Goal: Task Accomplishment & Management: Complete application form

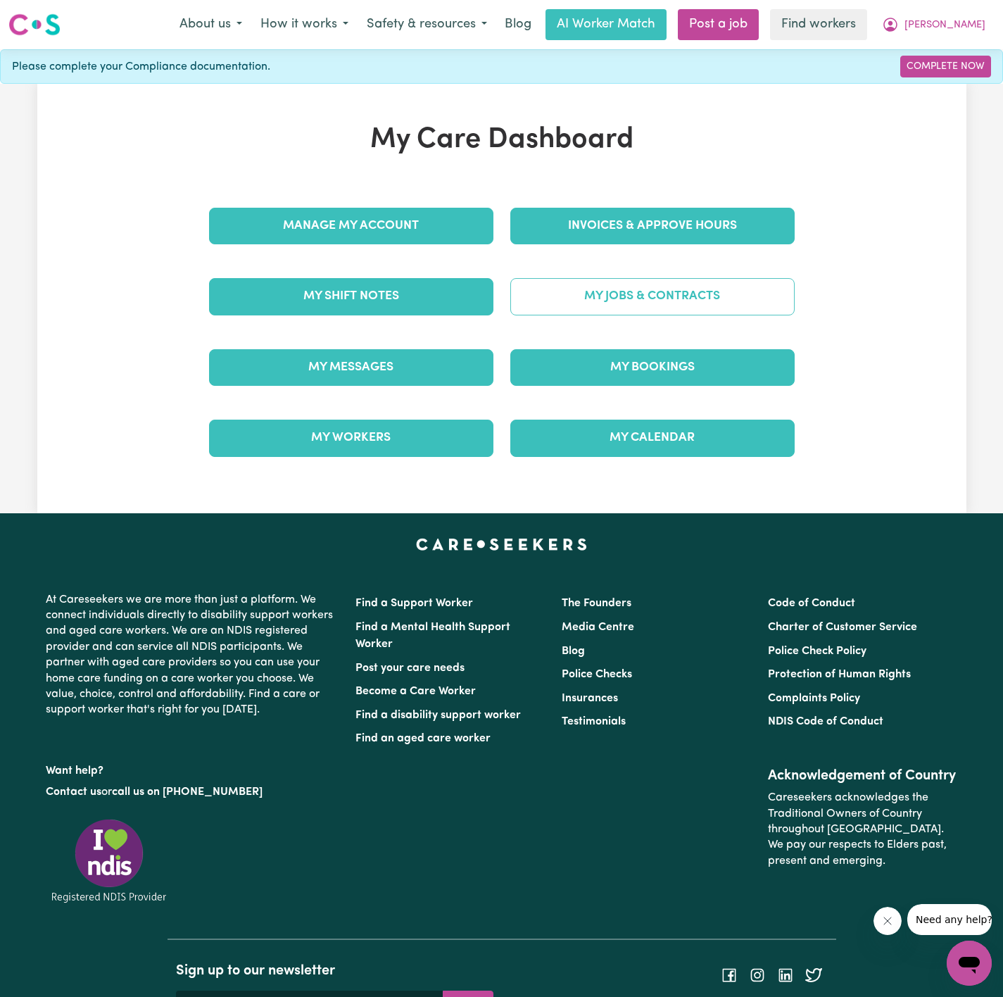
click at [682, 289] on link "My Jobs & Contracts" at bounding box center [652, 296] width 284 height 37
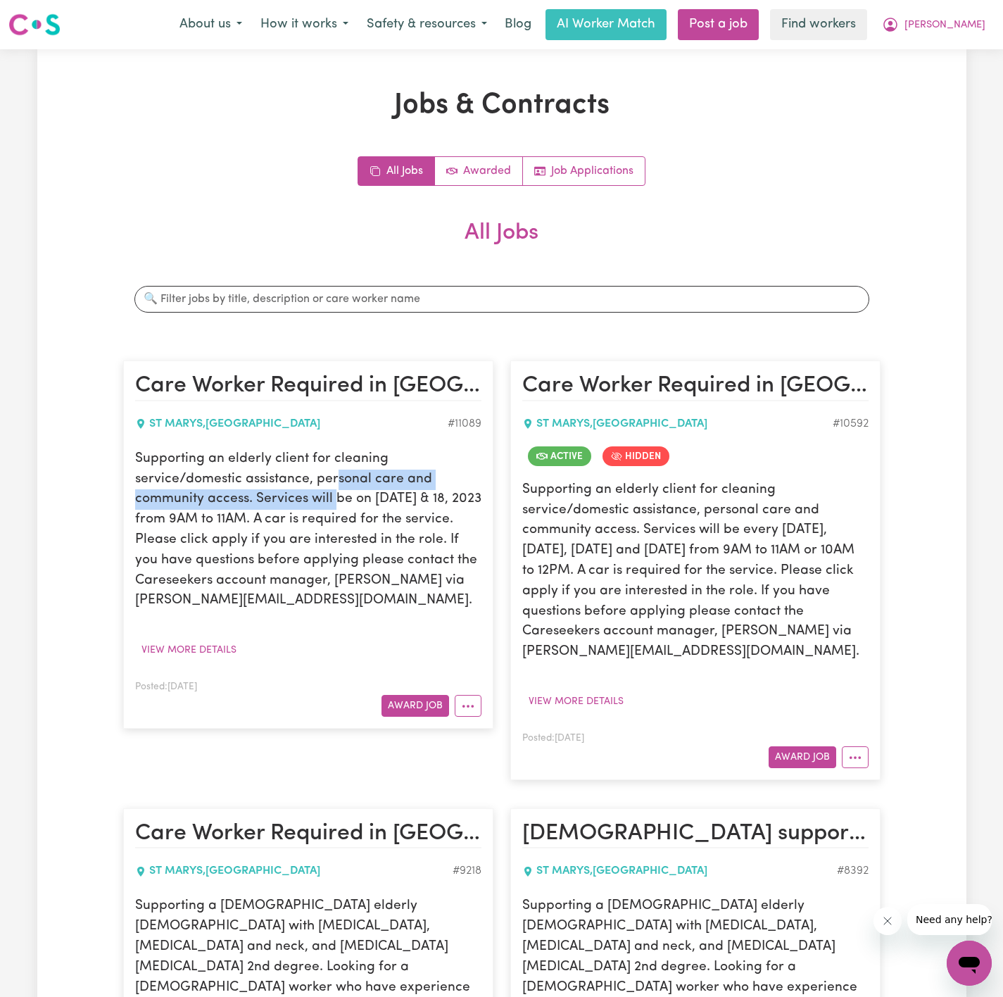
drag, startPoint x: 334, startPoint y: 491, endPoint x: 344, endPoint y: 484, distance: 12.1
click at [336, 489] on p "Supporting an elderly client for cleaning service/domestic assistance, personal…" at bounding box center [308, 530] width 346 height 162
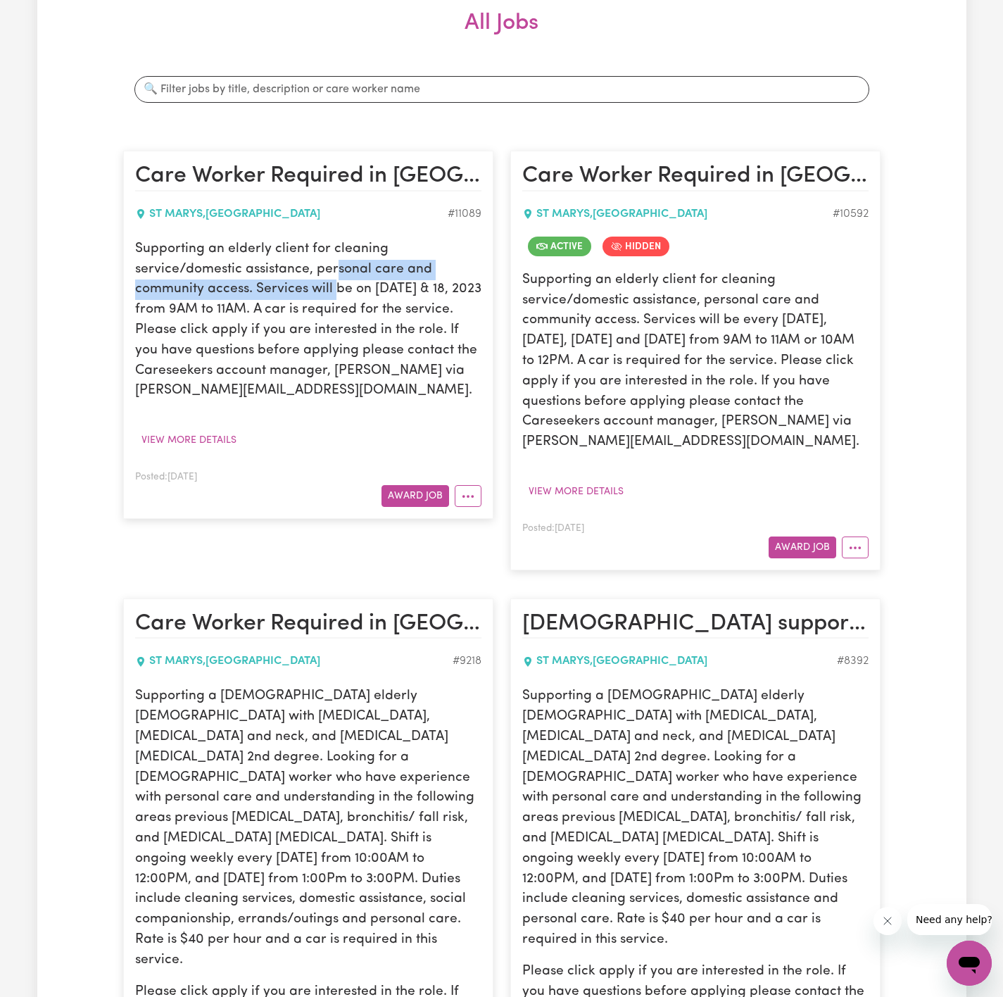
scroll to position [211, 0]
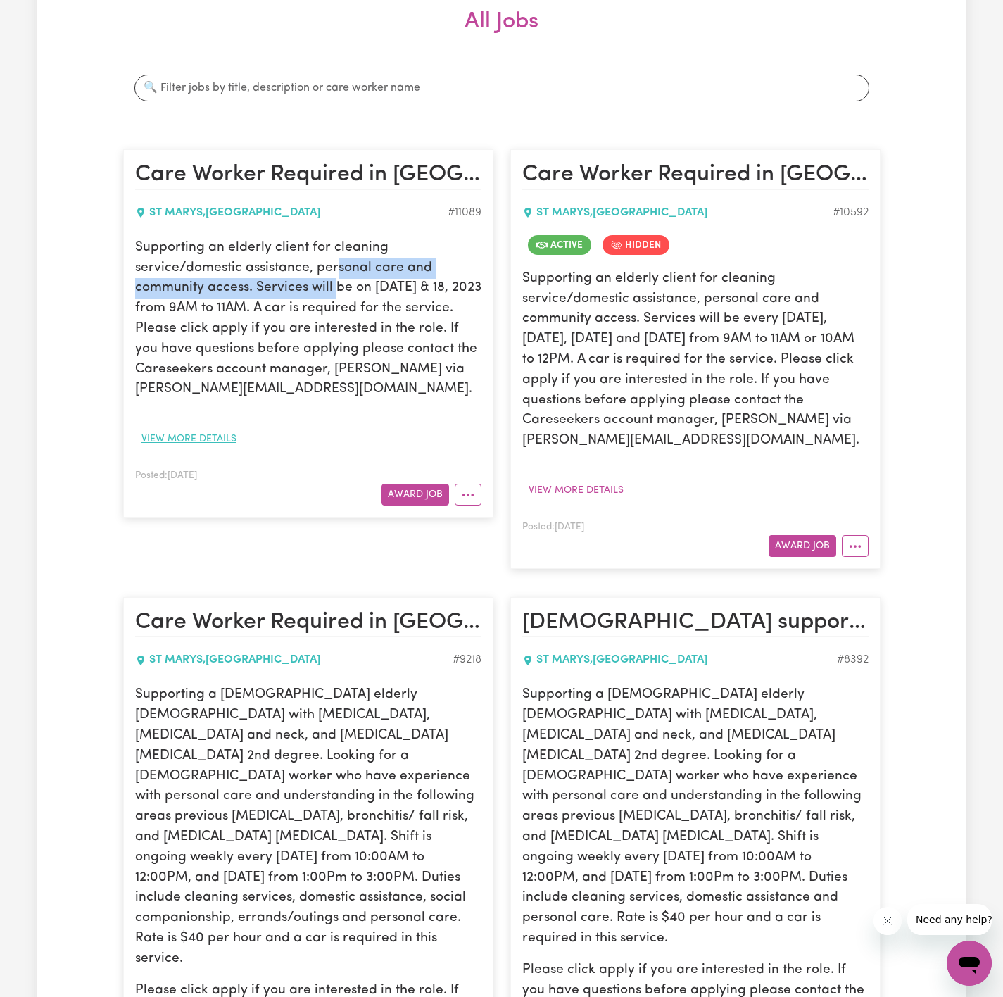
click at [224, 438] on button "View more details" at bounding box center [189, 439] width 108 height 22
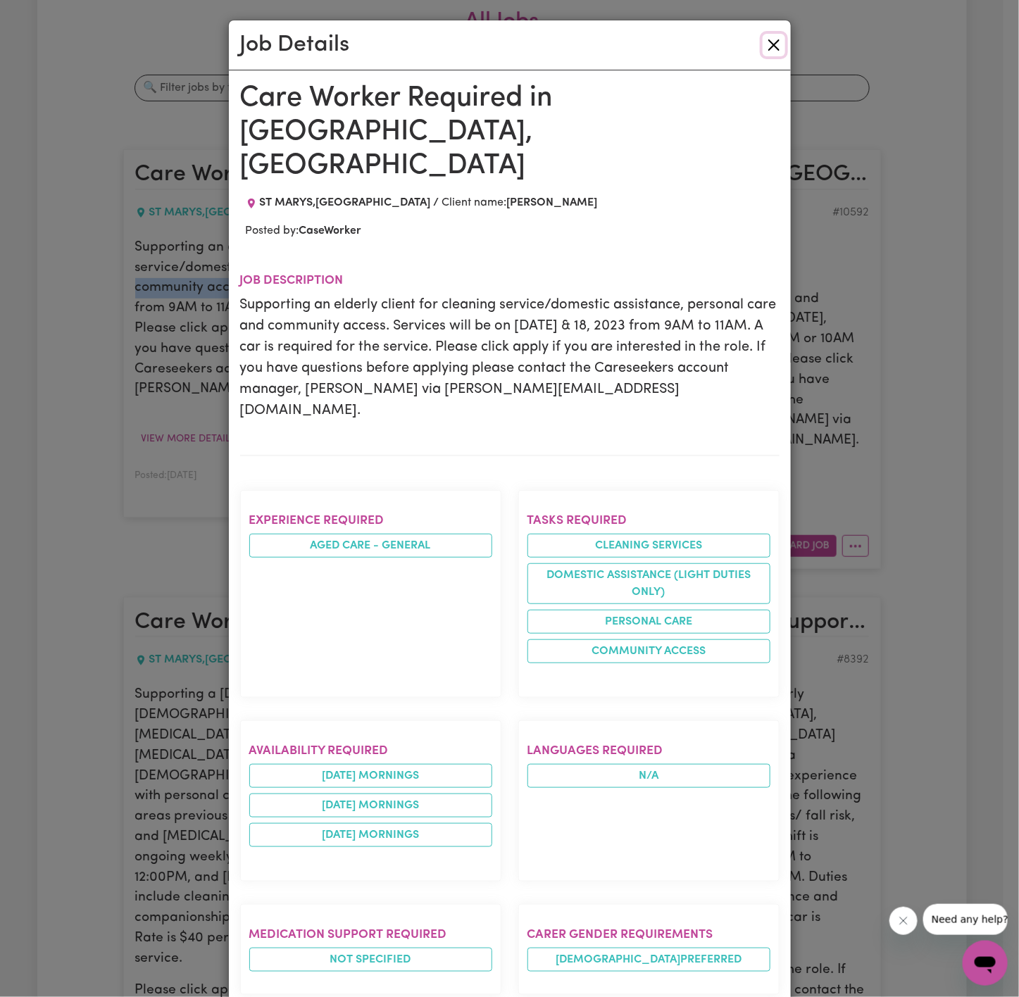
drag, startPoint x: 761, startPoint y: 44, endPoint x: 771, endPoint y: 68, distance: 25.9
click at [763, 43] on button "Close" at bounding box center [773, 45] width 23 height 23
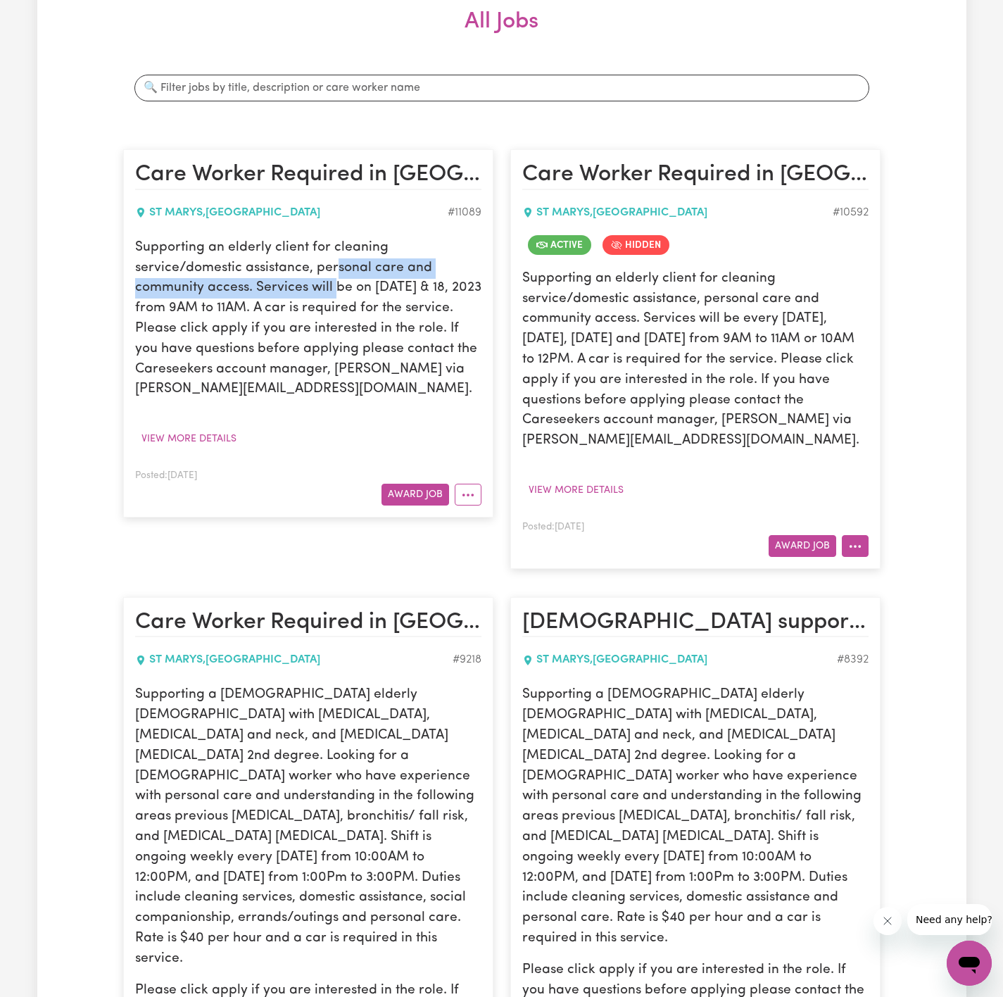
click at [854, 547] on button "More options" at bounding box center [855, 546] width 27 height 22
click at [888, 567] on link "View/Edit Contract" at bounding box center [910, 579] width 137 height 28
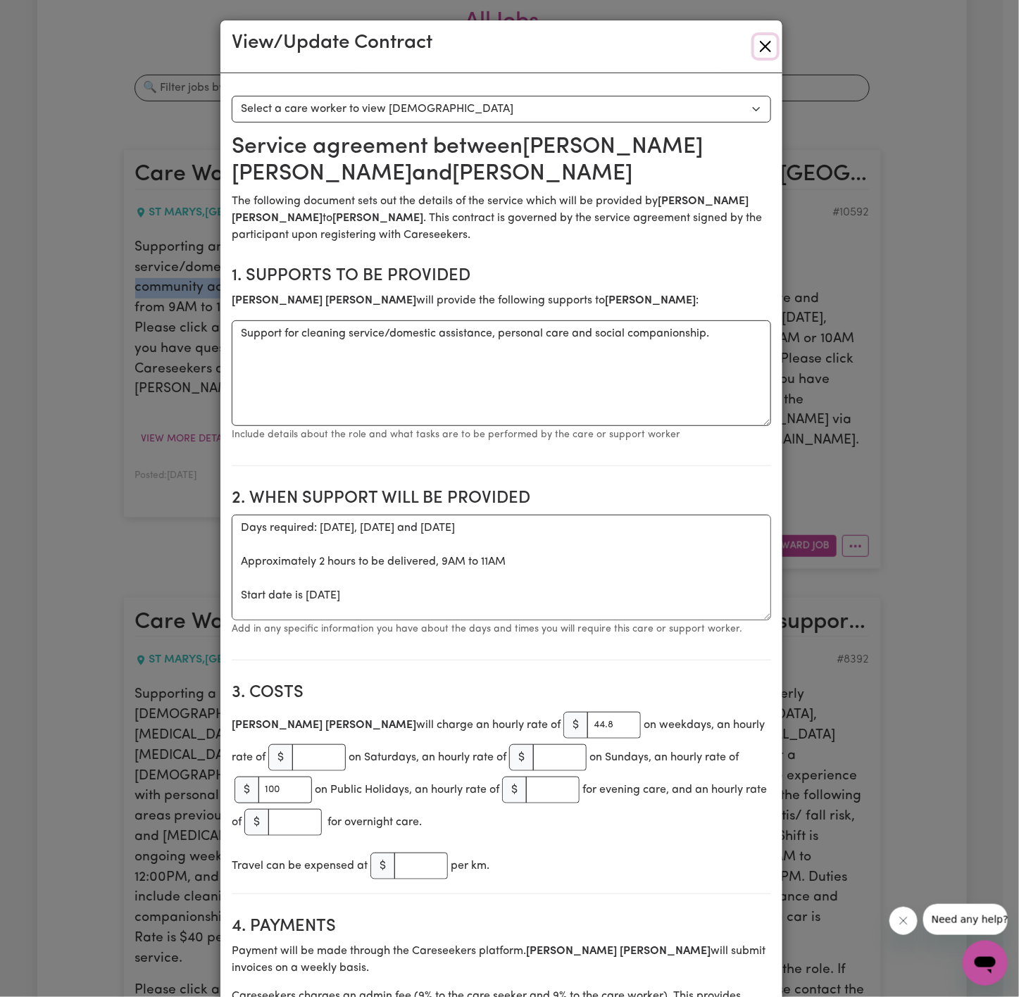
click at [756, 39] on button "Close" at bounding box center [765, 46] width 23 height 23
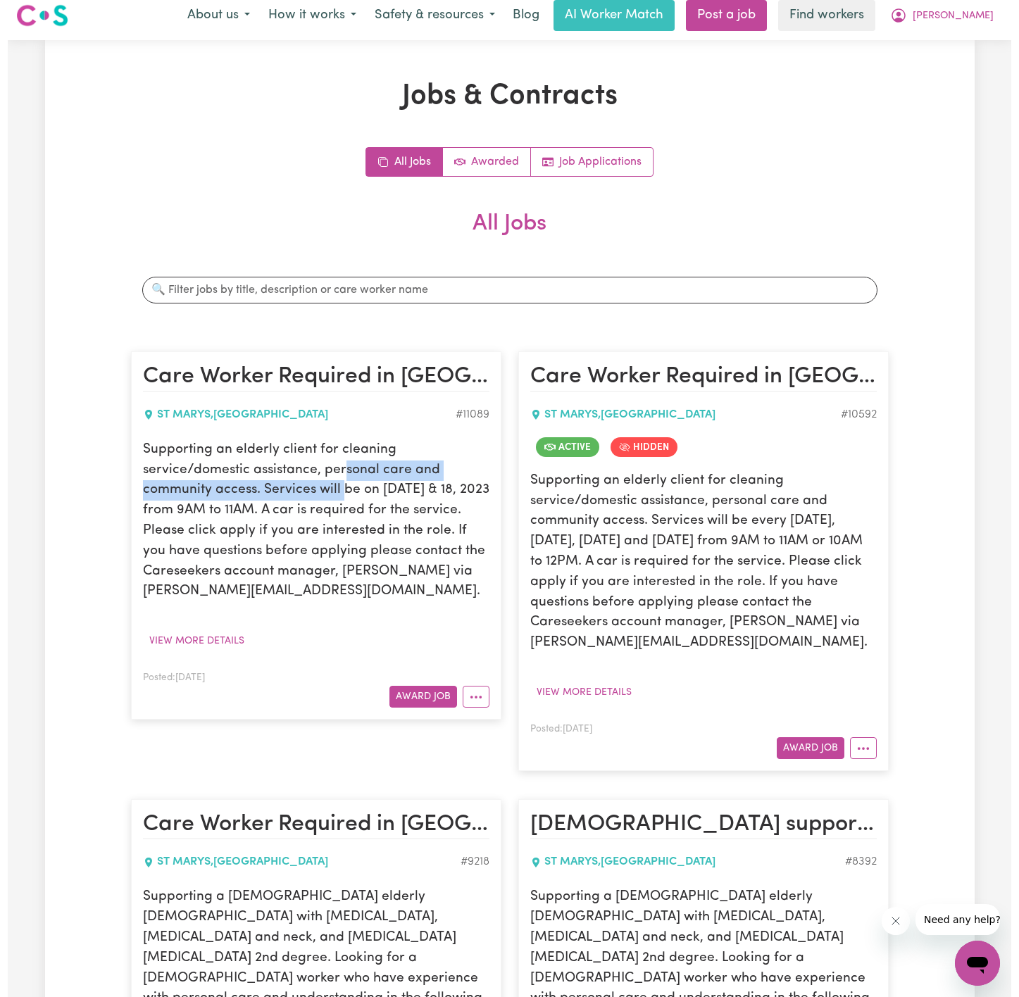
scroll to position [0, 0]
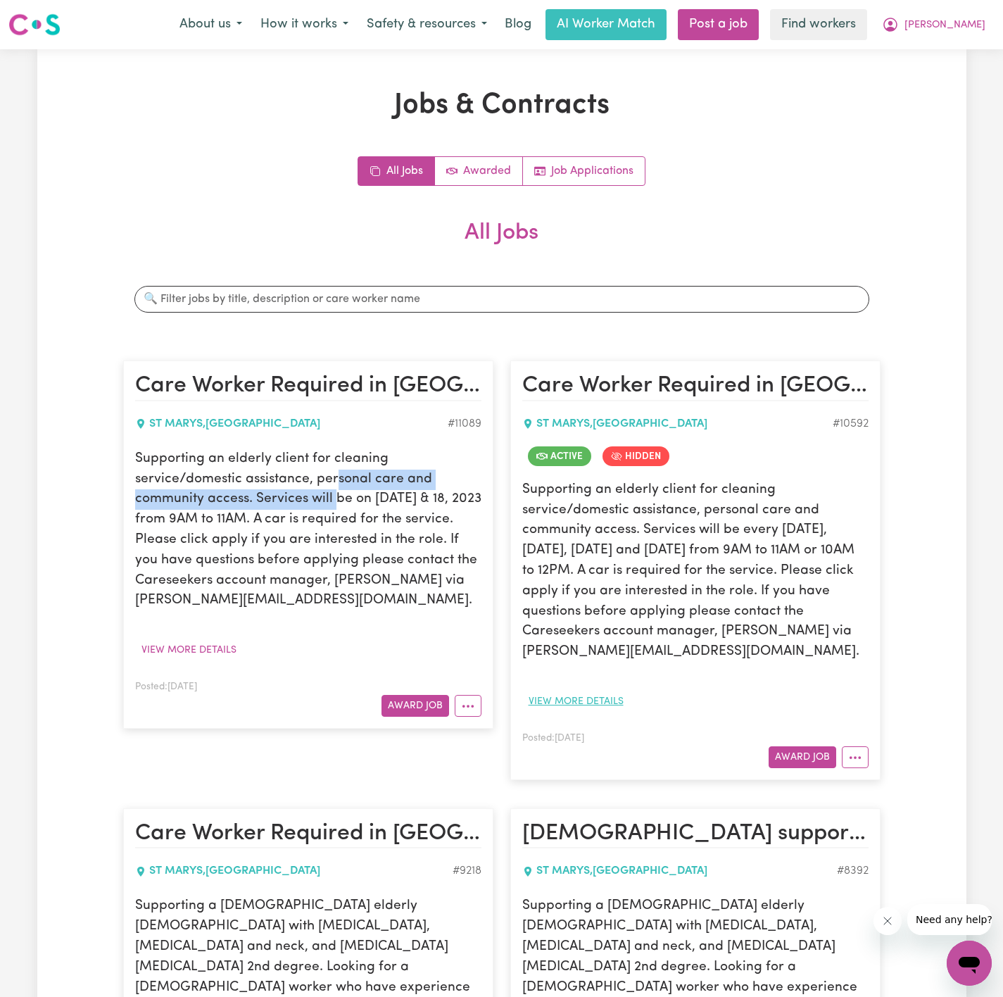
click at [601, 703] on button "View more details" at bounding box center [576, 702] width 108 height 22
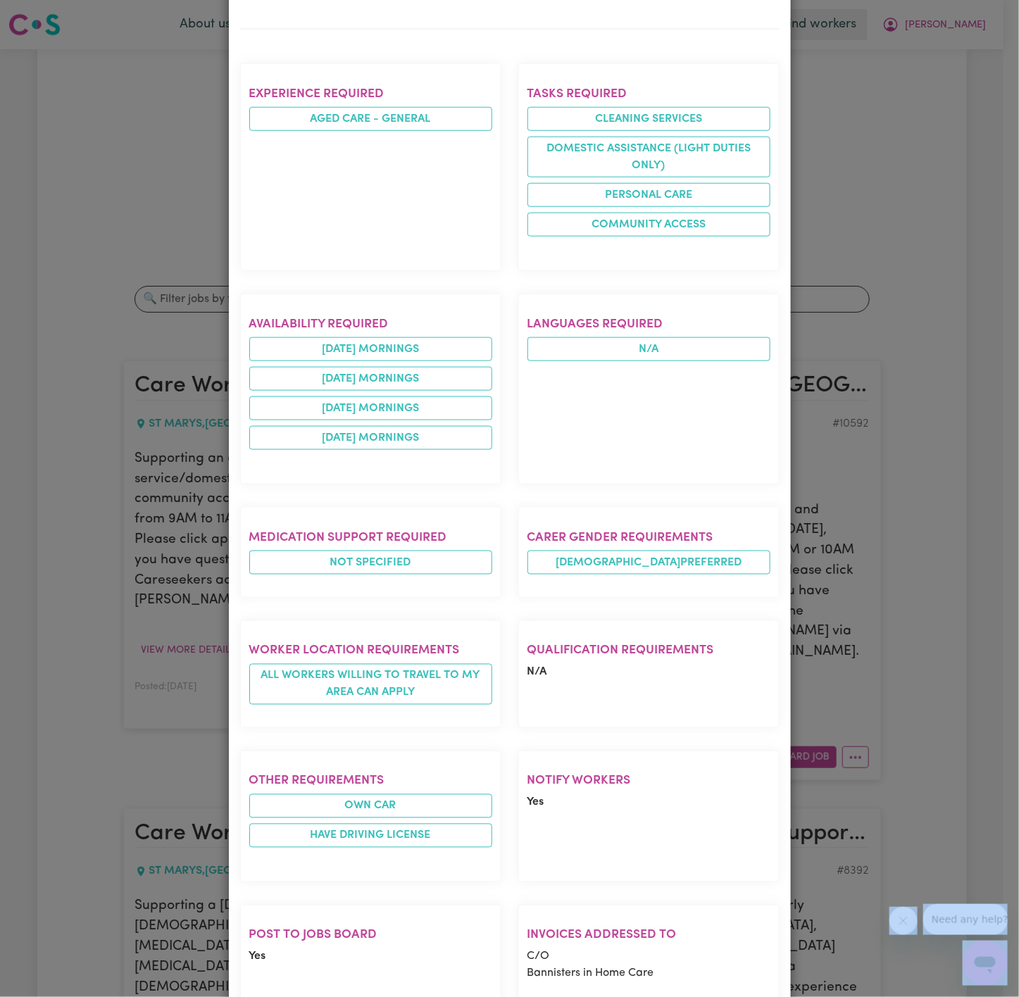
scroll to position [459, 0]
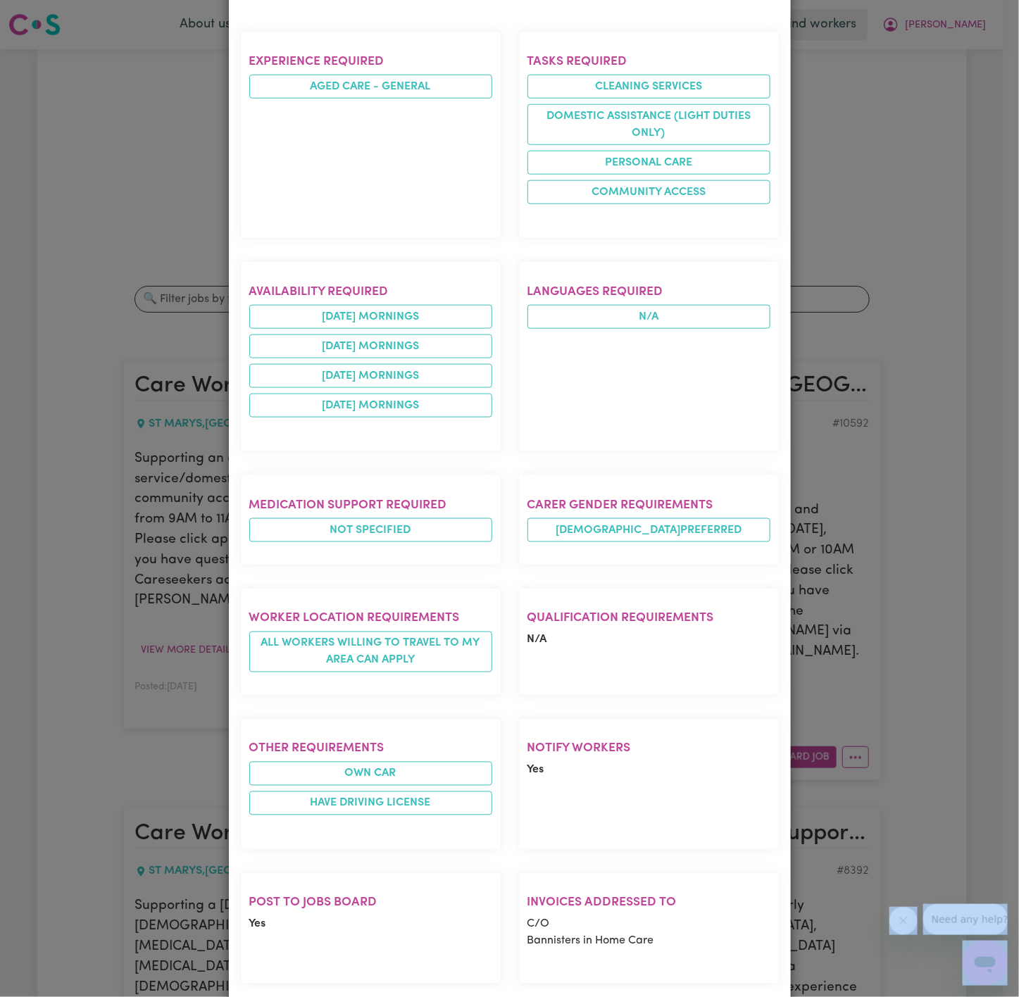
drag, startPoint x: 268, startPoint y: 159, endPoint x: 697, endPoint y: 929, distance: 881.5
click at [697, 929] on div "Care Worker Required in [GEOGRAPHIC_DATA], [GEOGRAPHIC_DATA] , [GEOGRAPHIC_DATA…" at bounding box center [509, 320] width 539 height 1395
copy div "Care Worker Required in [GEOGRAPHIC_DATA], [GEOGRAPHIC_DATA] , [GEOGRAPHIC_DATA…"
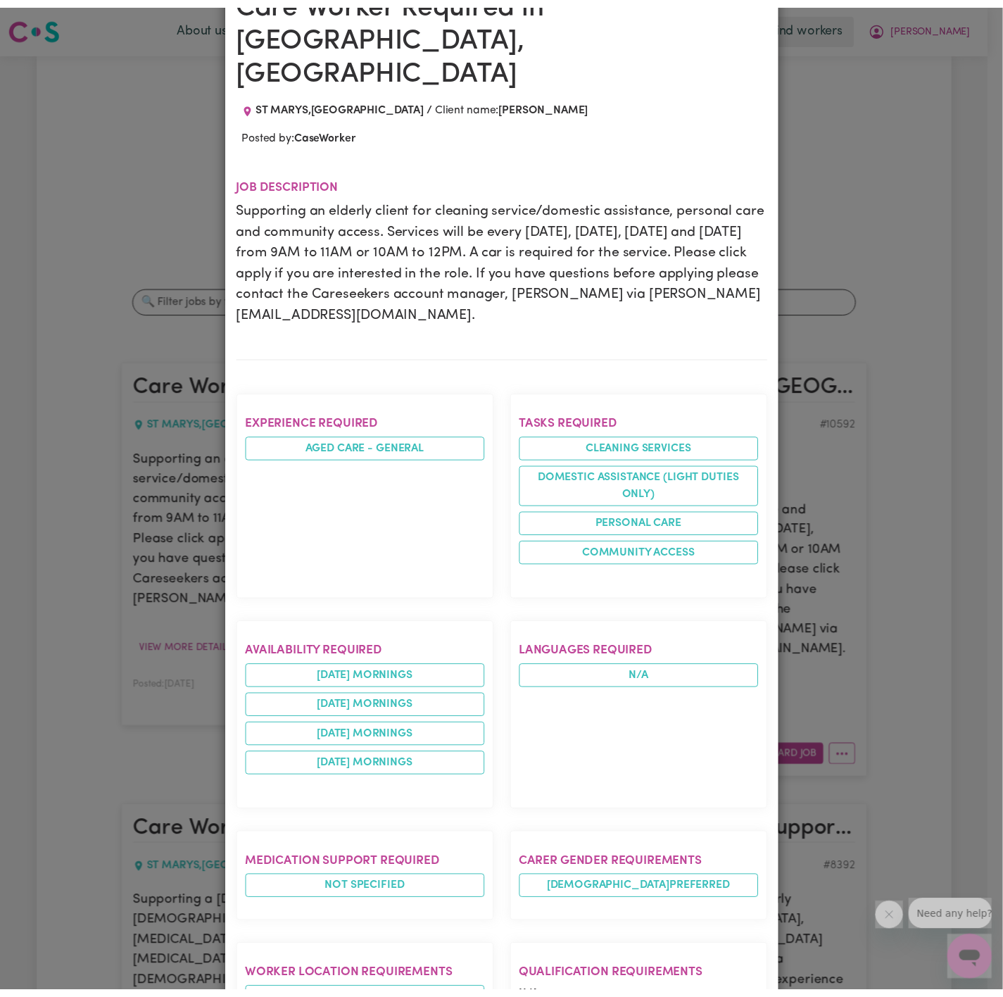
scroll to position [0, 0]
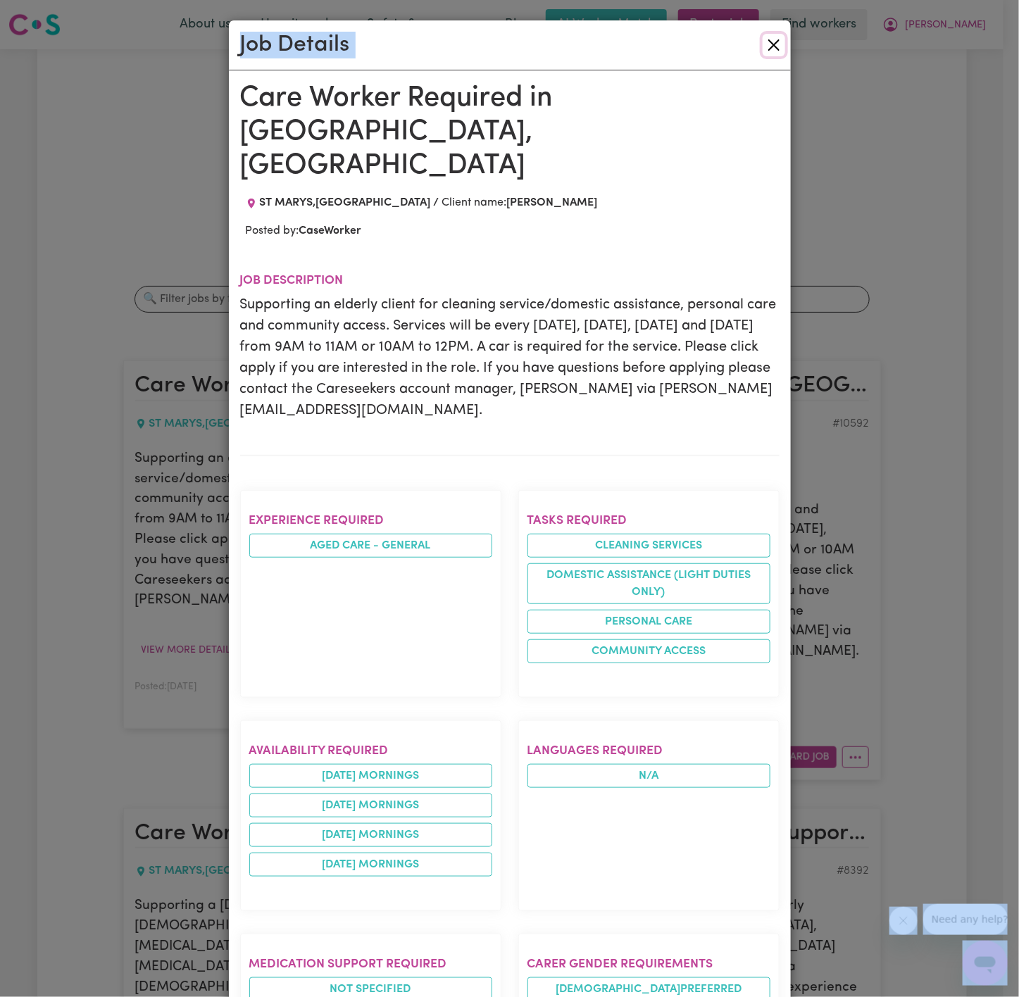
click at [765, 46] on button "Close" at bounding box center [773, 45] width 23 height 23
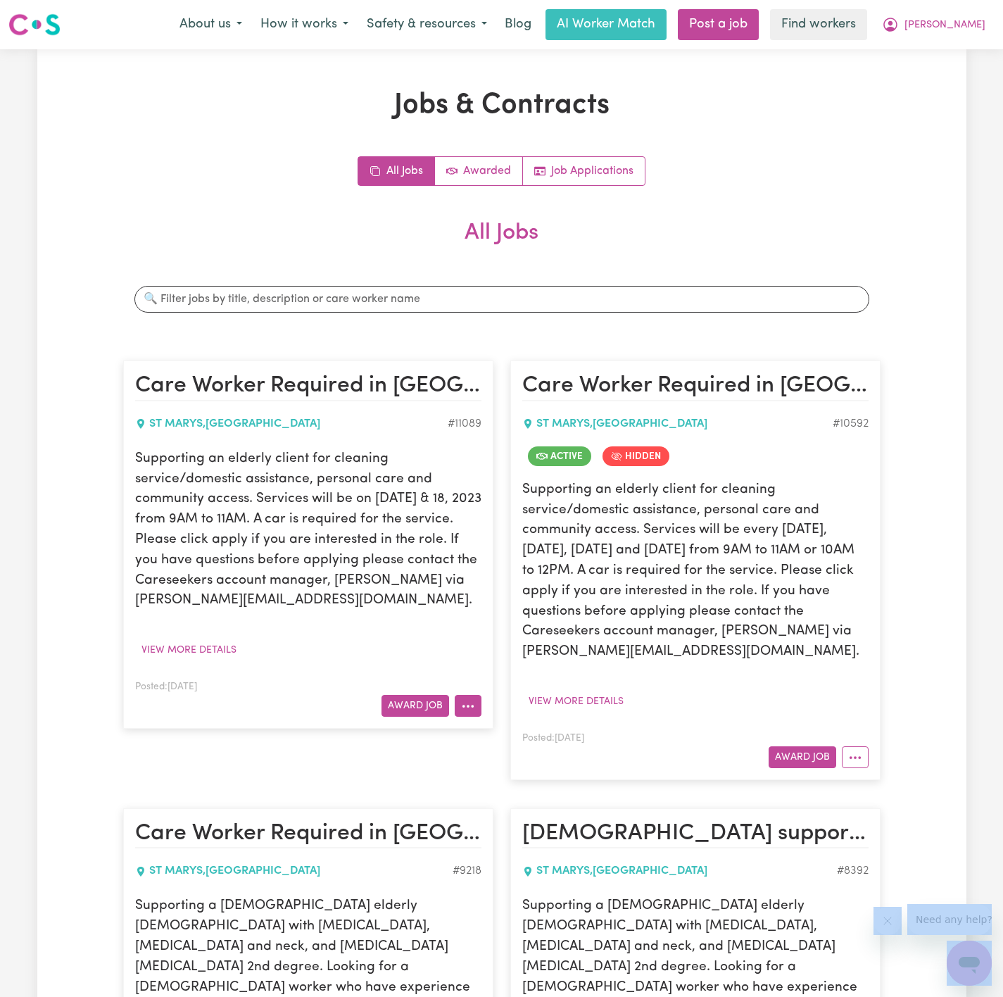
drag, startPoint x: 465, startPoint y: 712, endPoint x: 455, endPoint y: 708, distance: 10.7
click at [465, 712] on icon "More options" at bounding box center [468, 706] width 14 height 14
click at [489, 743] on link "Hide Job" at bounding box center [510, 740] width 111 height 28
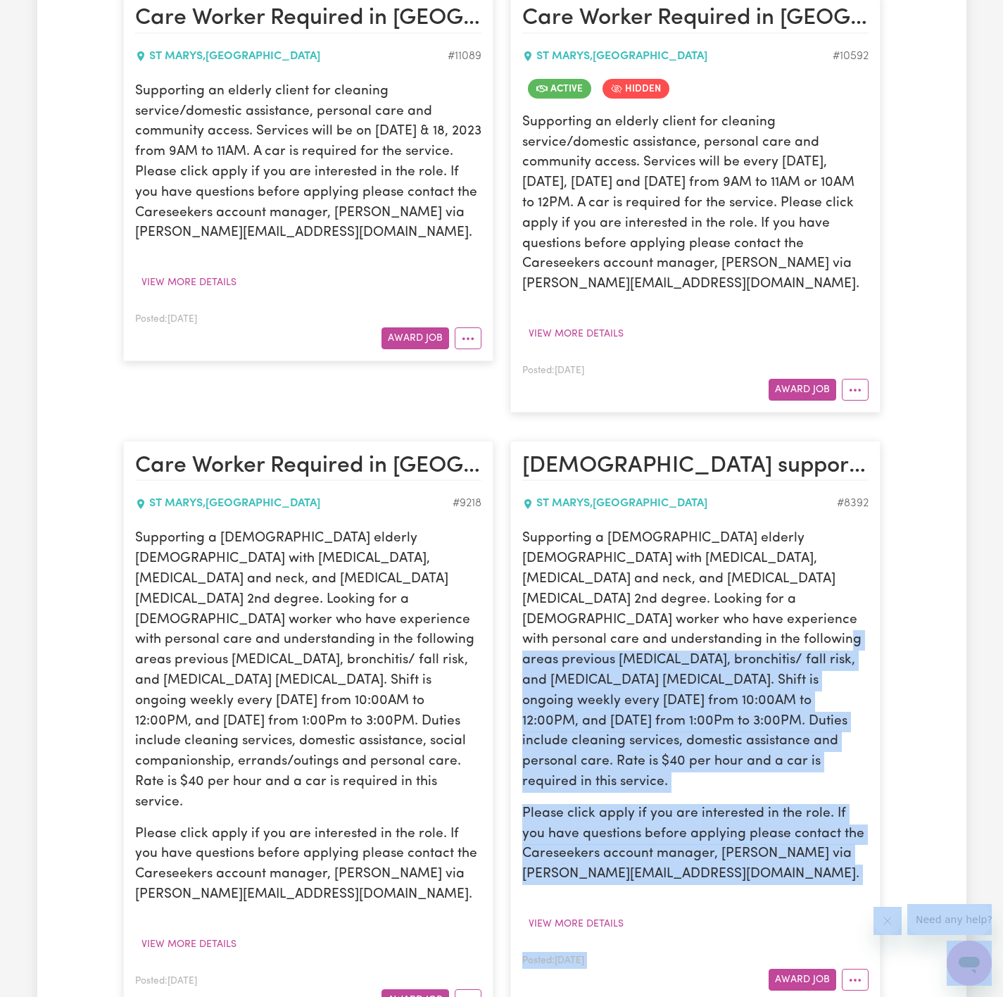
scroll to position [422, 0]
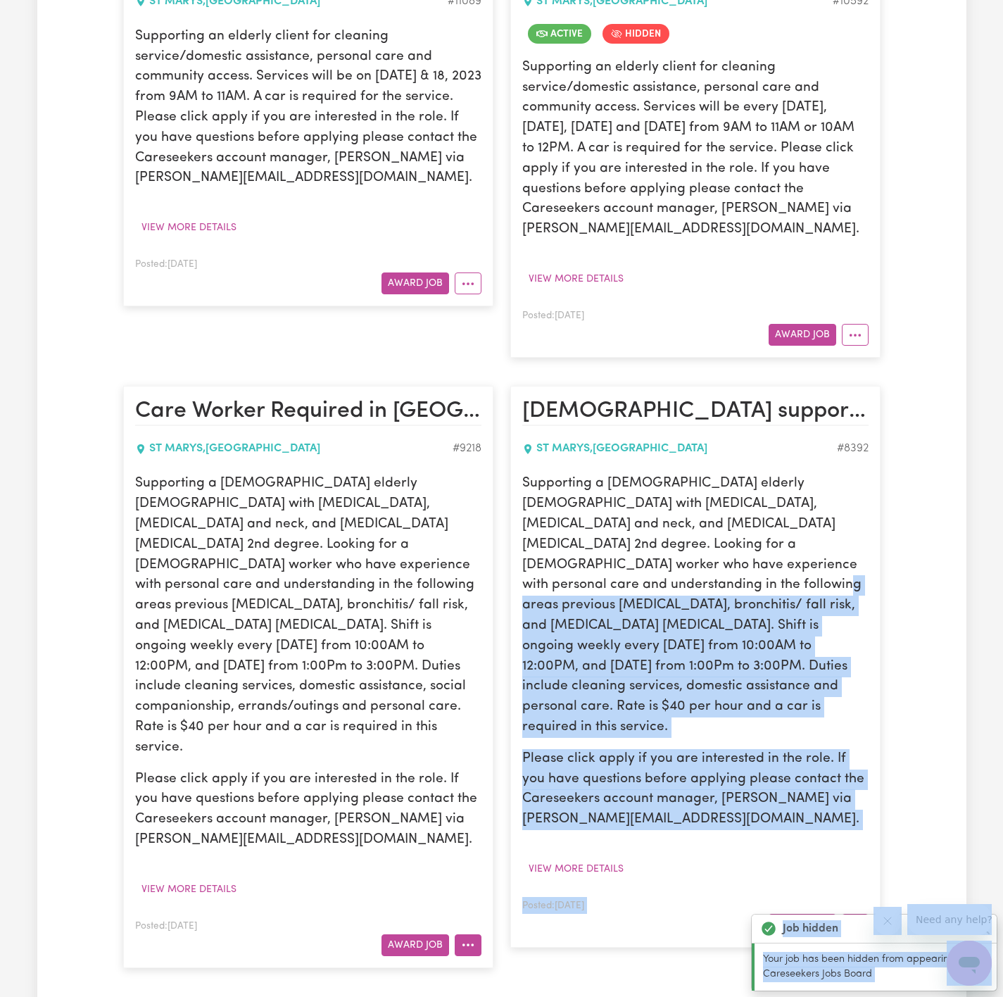
click at [469, 934] on button "More options" at bounding box center [468, 945] width 27 height 22
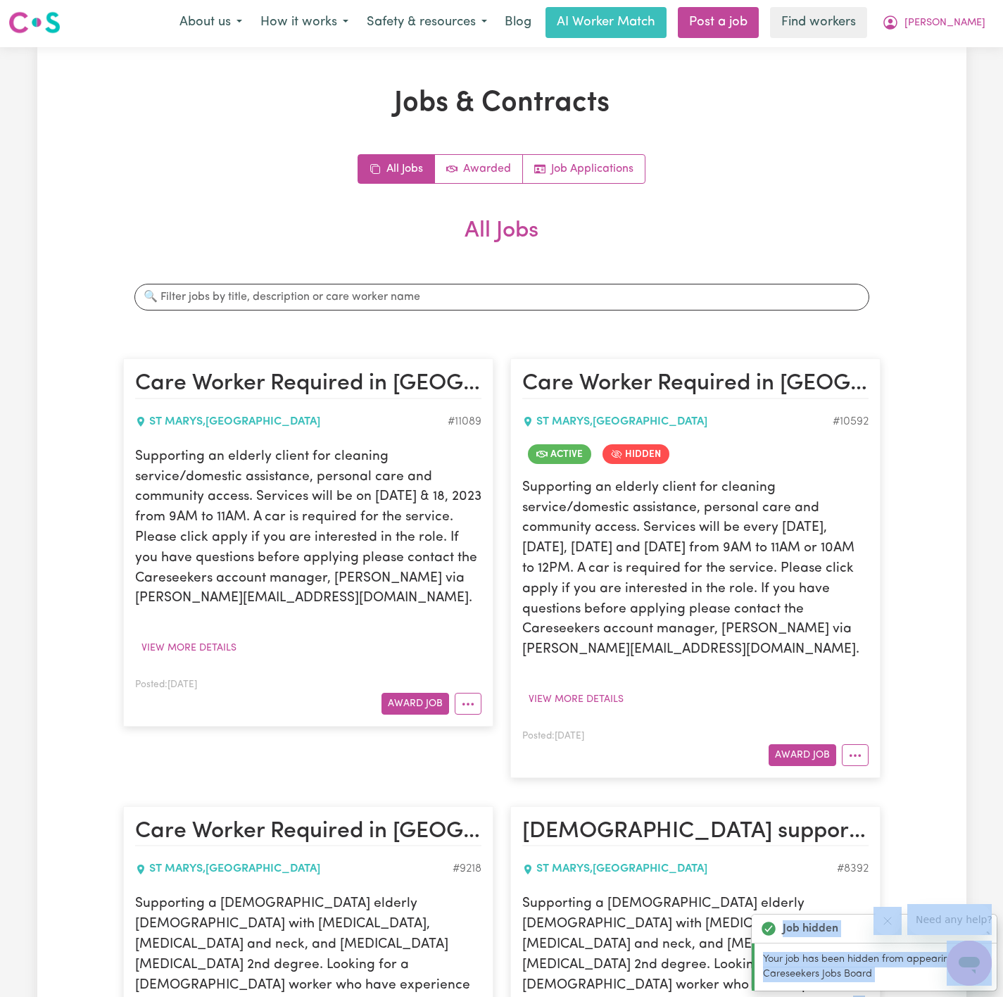
scroll to position [0, 0]
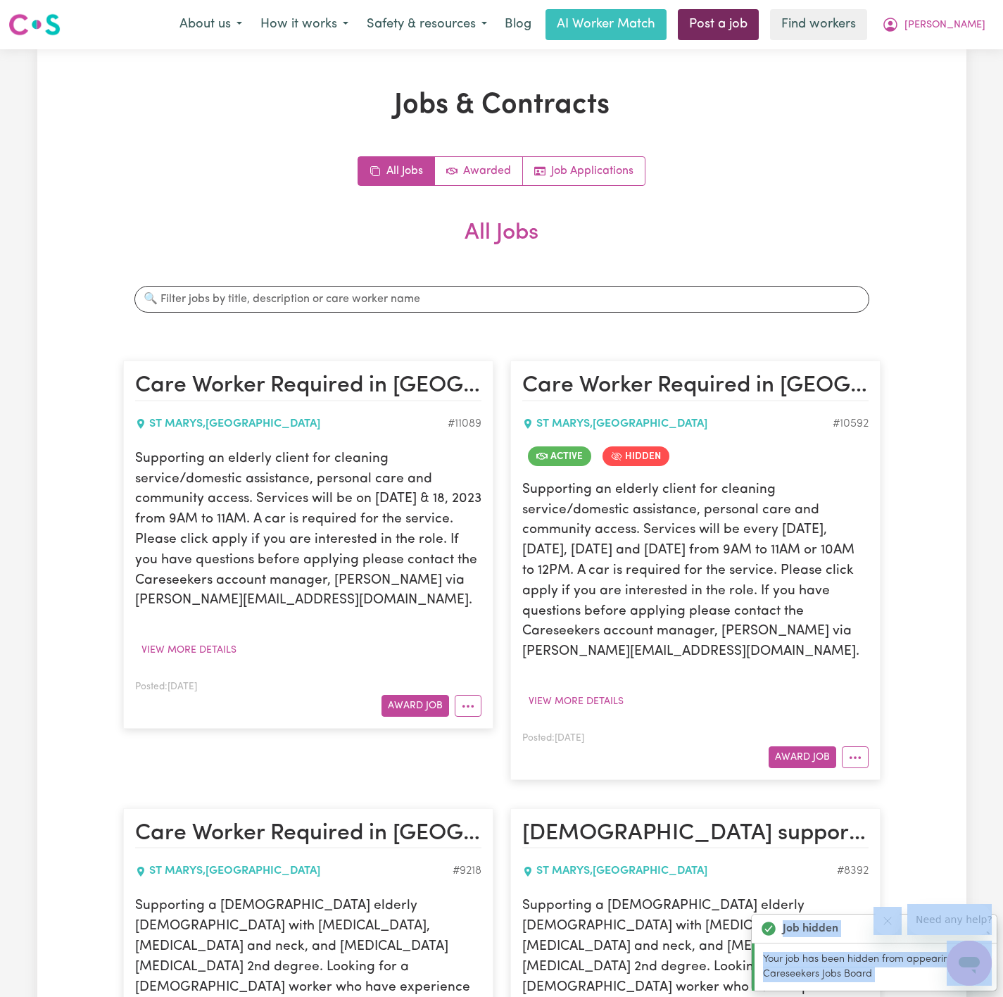
click at [750, 22] on link "Post a job" at bounding box center [718, 24] width 81 height 31
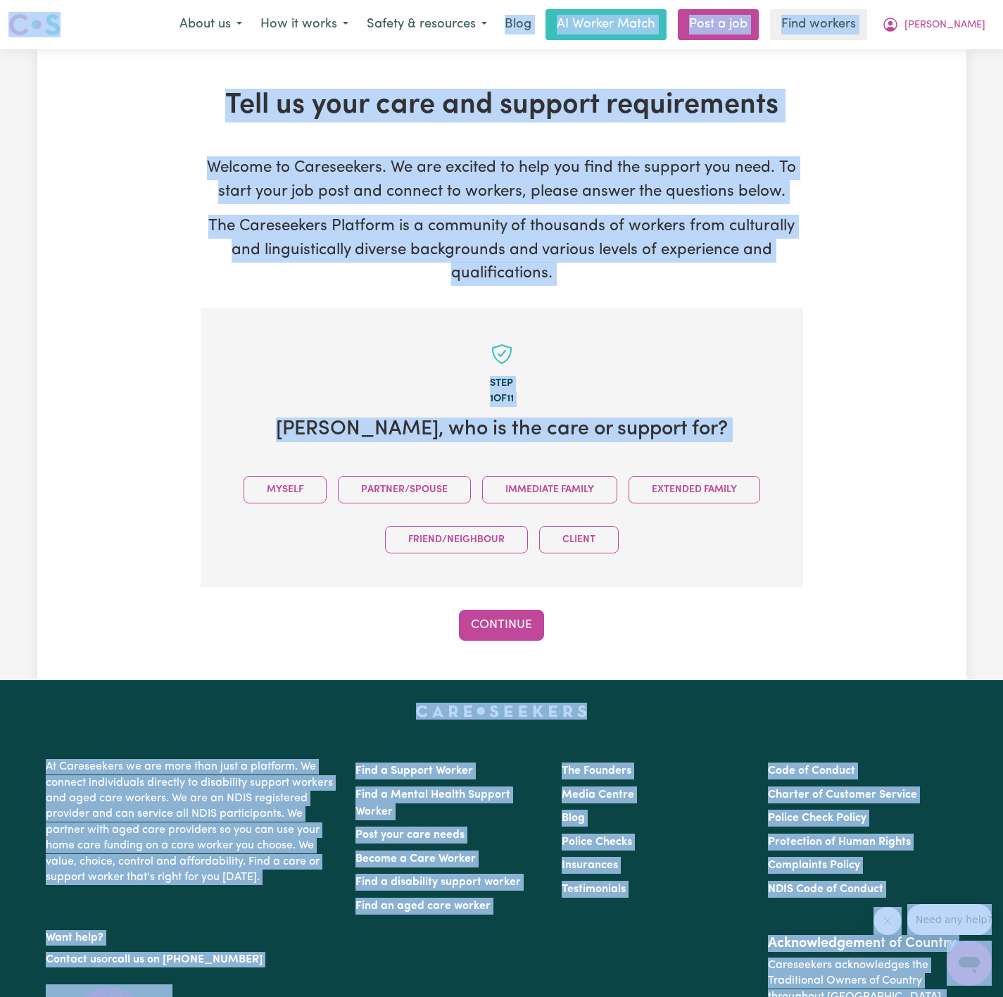
click at [308, 491] on button "Myself" at bounding box center [285, 489] width 83 height 27
click at [492, 617] on button "Continue" at bounding box center [501, 625] width 85 height 31
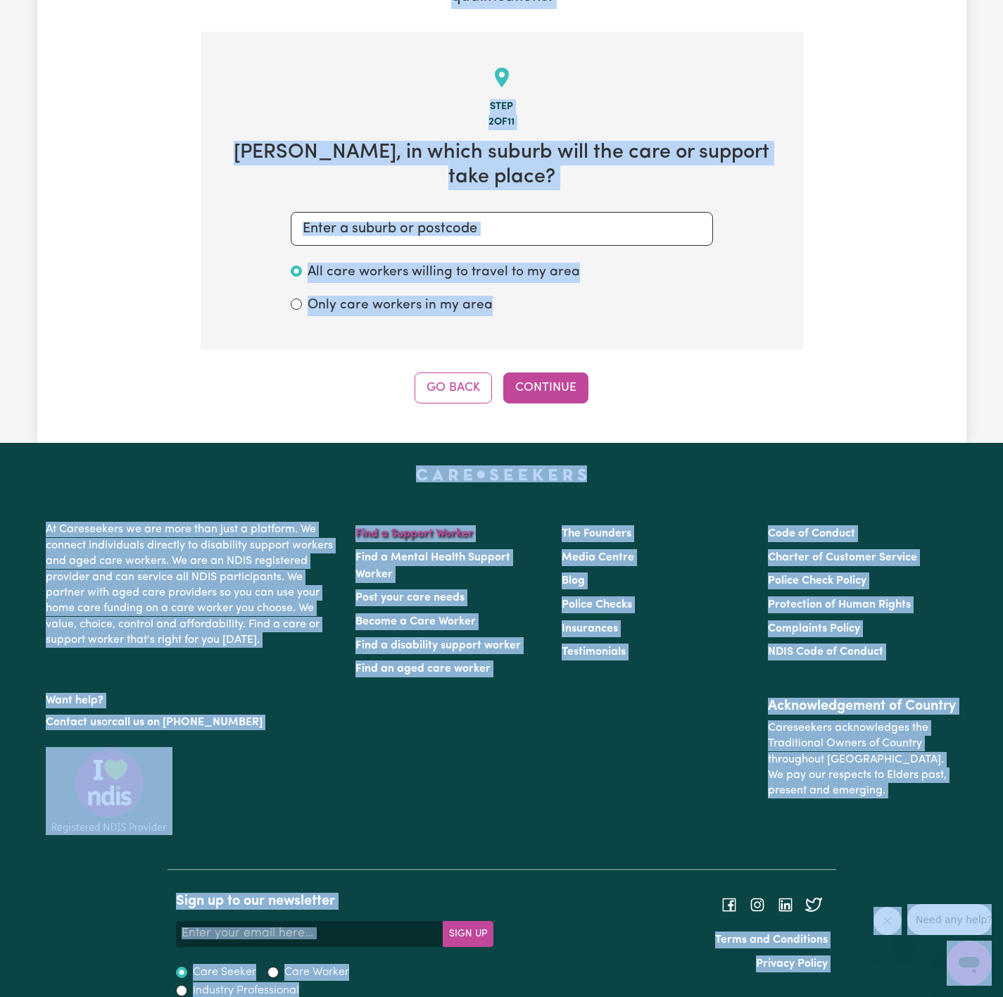
scroll to position [289, 0]
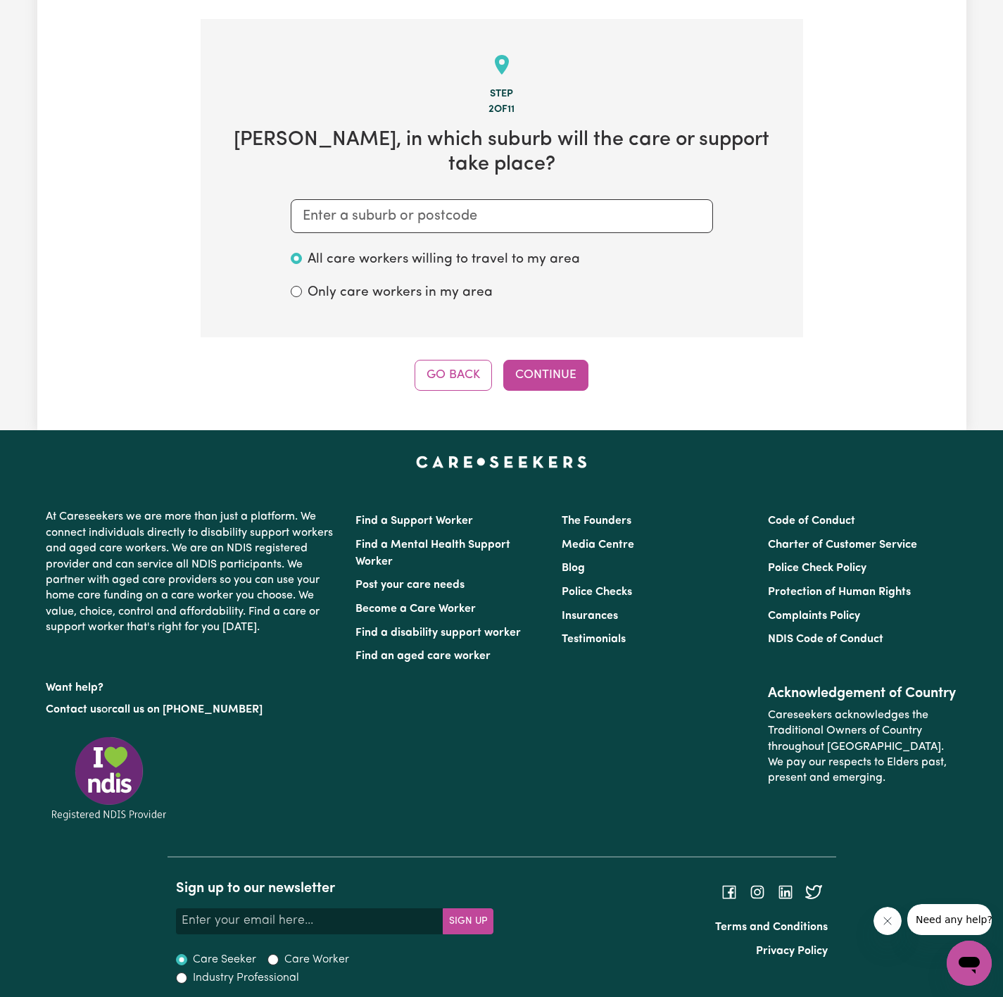
drag, startPoint x: 582, startPoint y: 244, endPoint x: 598, endPoint y: 247, distance: 17.3
click at [591, 244] on section "Step 2 of 11 [PERSON_NAME] , in which suburb will the care or support take plac…" at bounding box center [502, 178] width 603 height 318
click at [554, 205] on input "text" at bounding box center [502, 216] width 422 height 34
paste input "St Mary's"
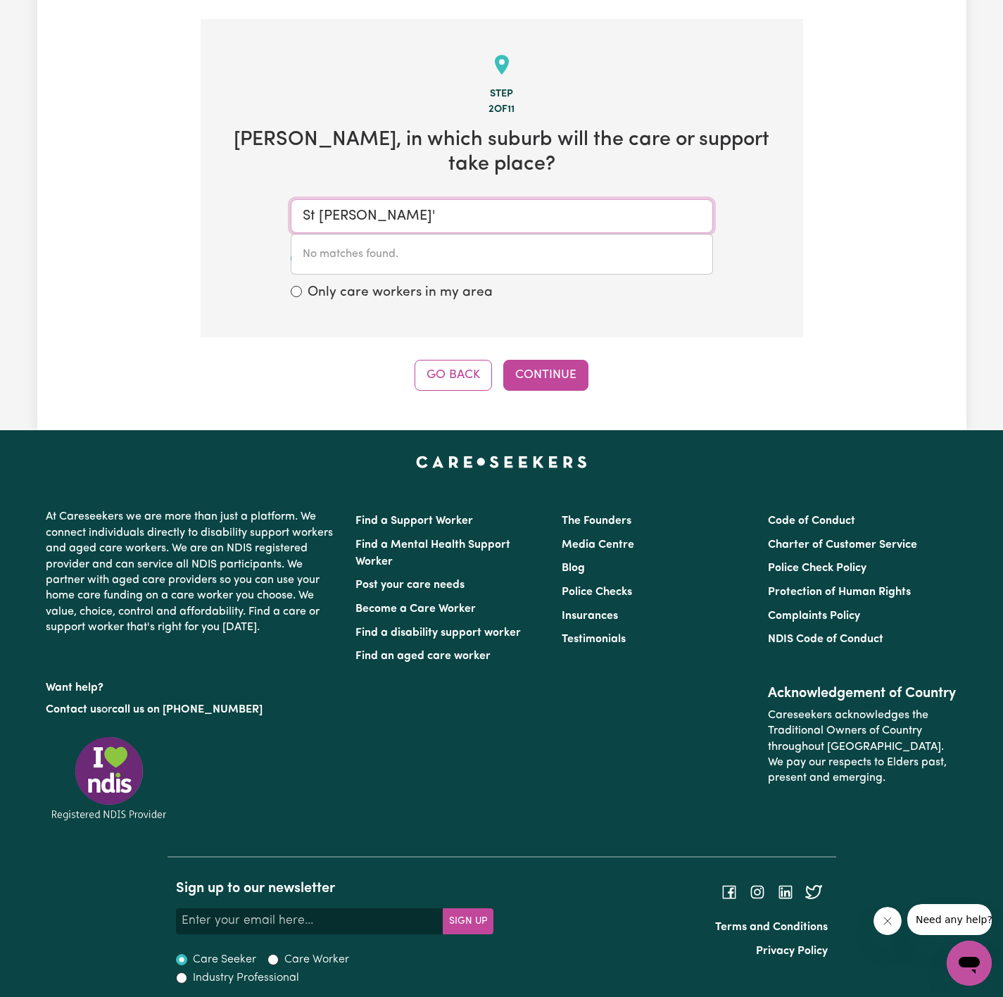
type input "St [PERSON_NAME]"
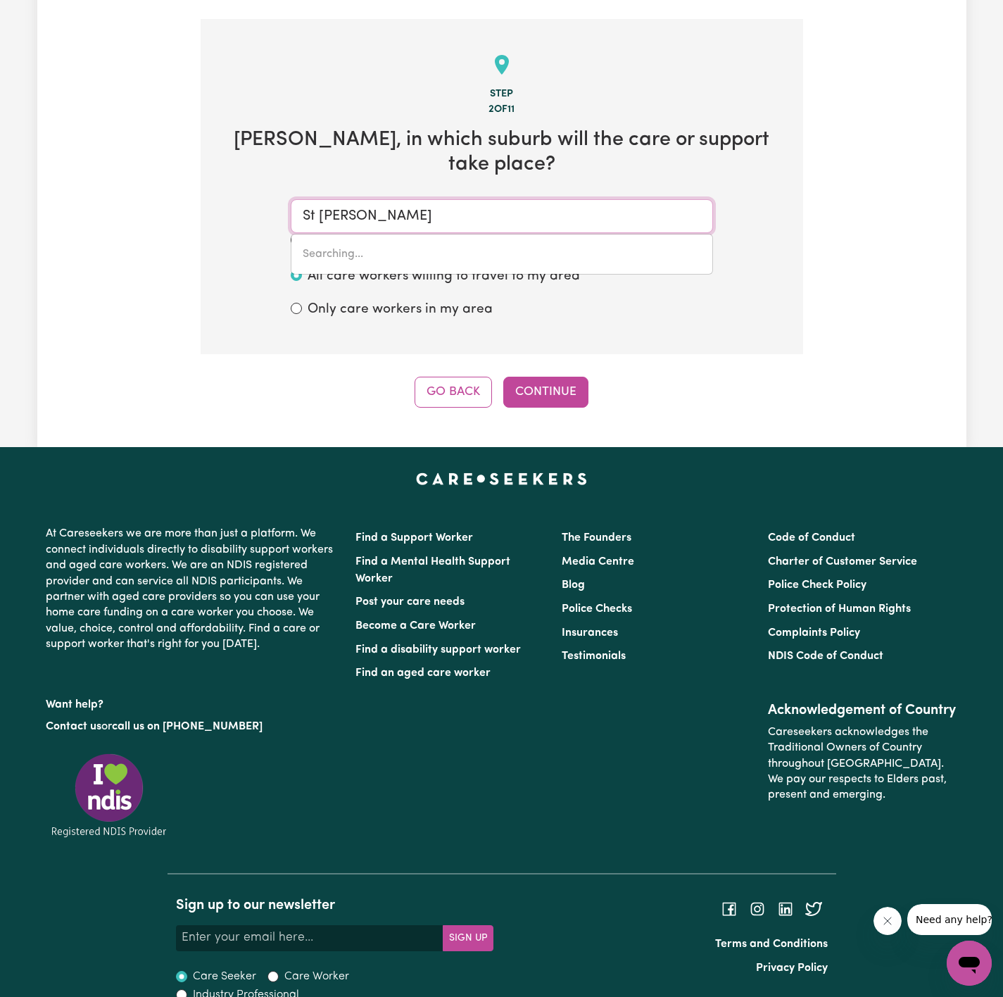
type input "[GEOGRAPHIC_DATA][PERSON_NAME]"
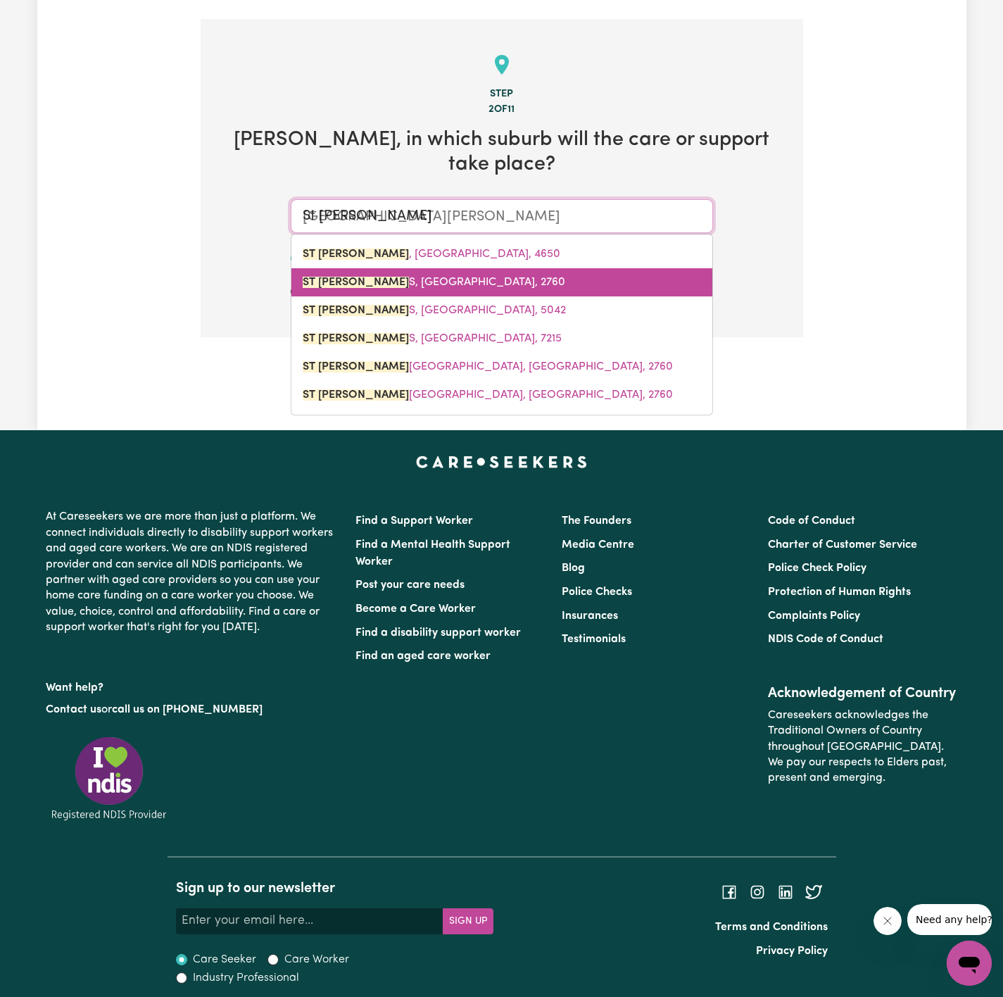
click at [489, 279] on link "[GEOGRAPHIC_DATA][PERSON_NAME], 2760" at bounding box center [501, 282] width 421 height 28
type input "[GEOGRAPHIC_DATA], [GEOGRAPHIC_DATA], 2760"
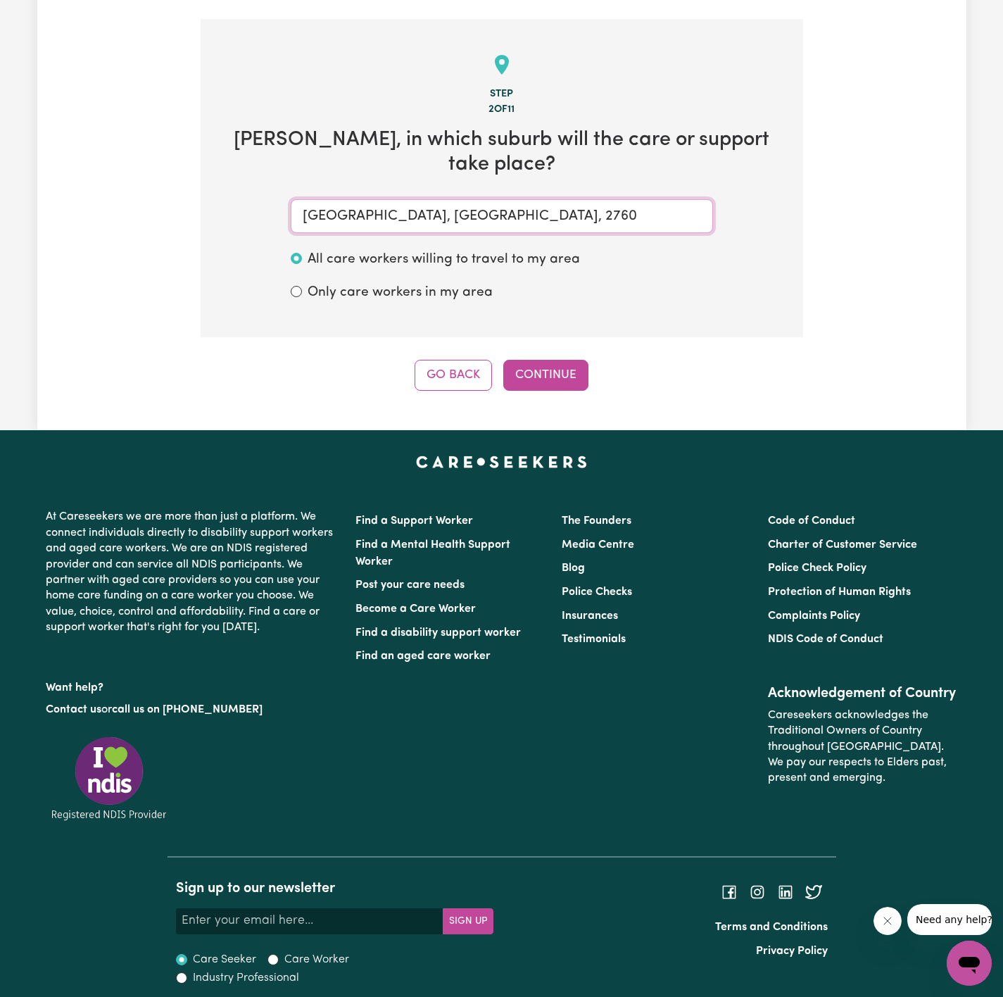
type input "[GEOGRAPHIC_DATA], [GEOGRAPHIC_DATA], 2760"
click at [545, 351] on div "Step 2 of 11 [PERSON_NAME] , in which suburb will the care or support take plac…" at bounding box center [502, 205] width 603 height 372
click at [537, 370] on button "Continue" at bounding box center [545, 375] width 85 height 31
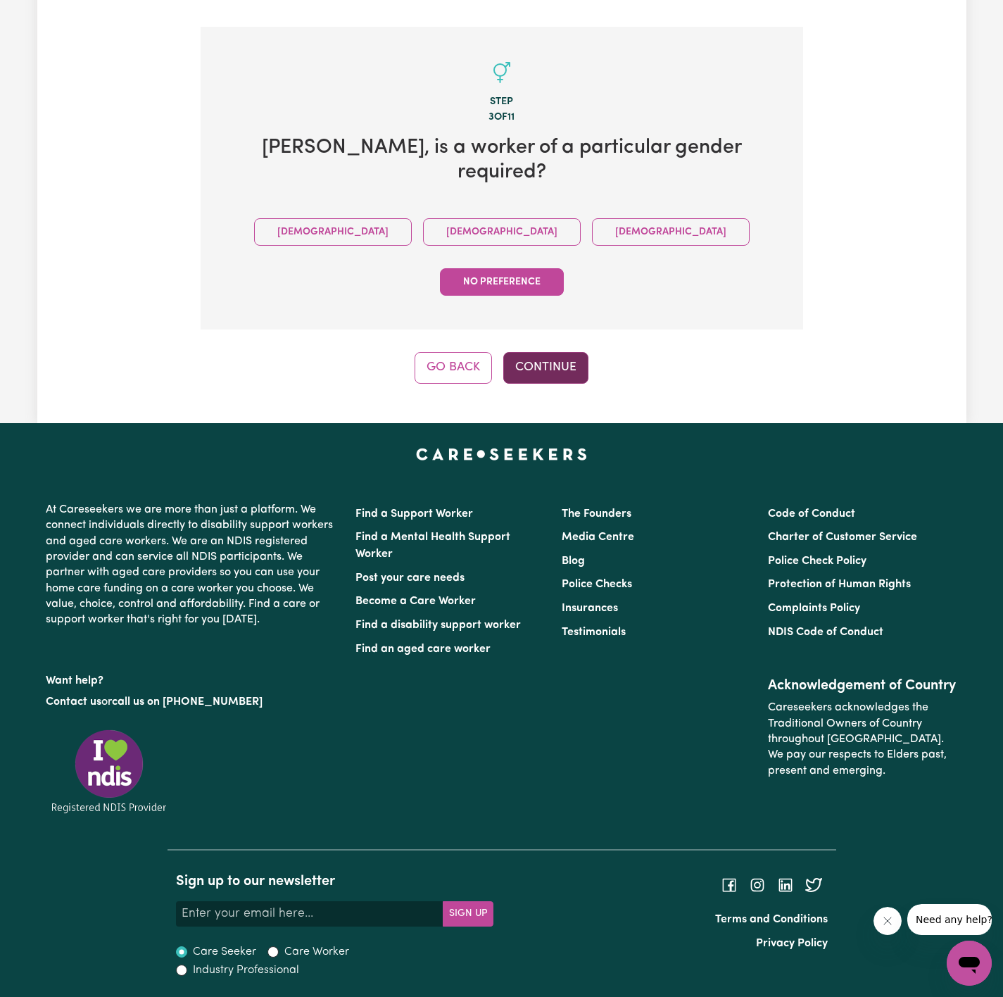
scroll to position [201, 0]
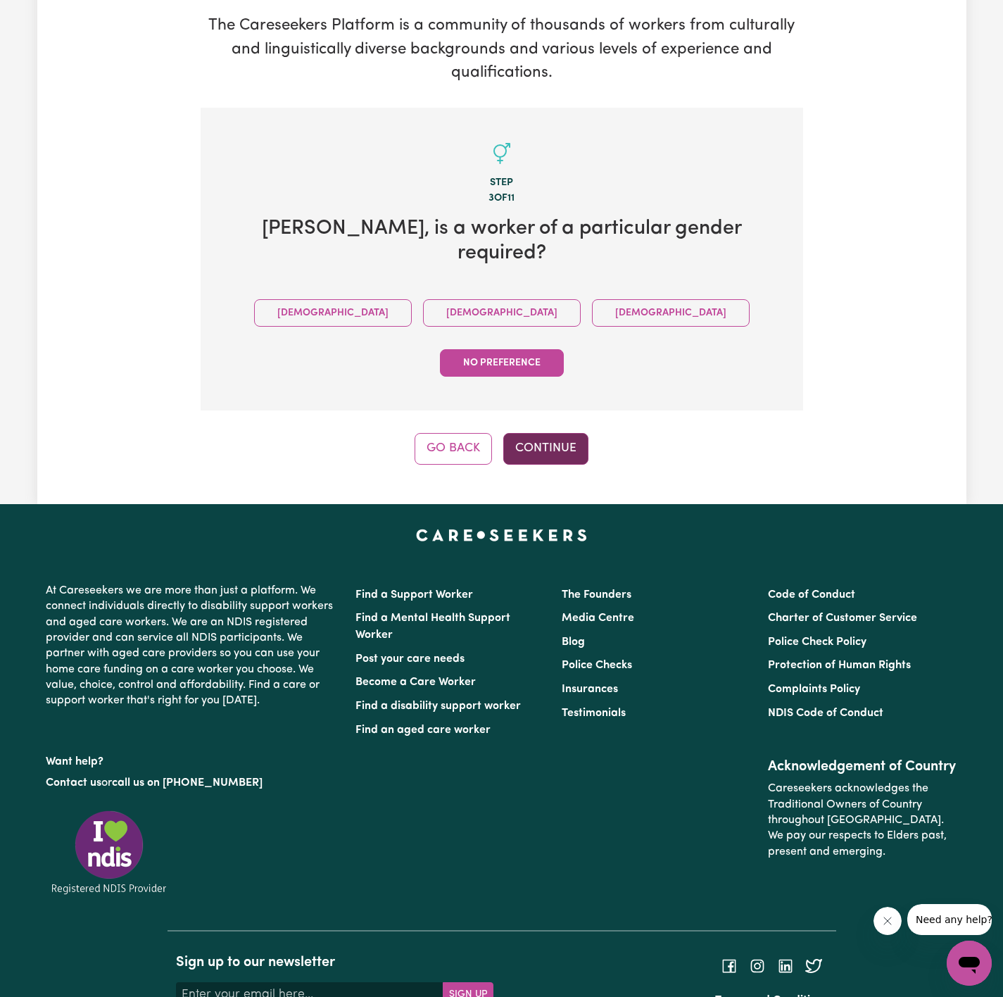
drag, startPoint x: 429, startPoint y: 292, endPoint x: 503, endPoint y: 367, distance: 105.0
click at [432, 299] on button "[DEMOGRAPHIC_DATA]" at bounding box center [502, 312] width 158 height 27
click at [526, 433] on button "Continue" at bounding box center [545, 448] width 85 height 31
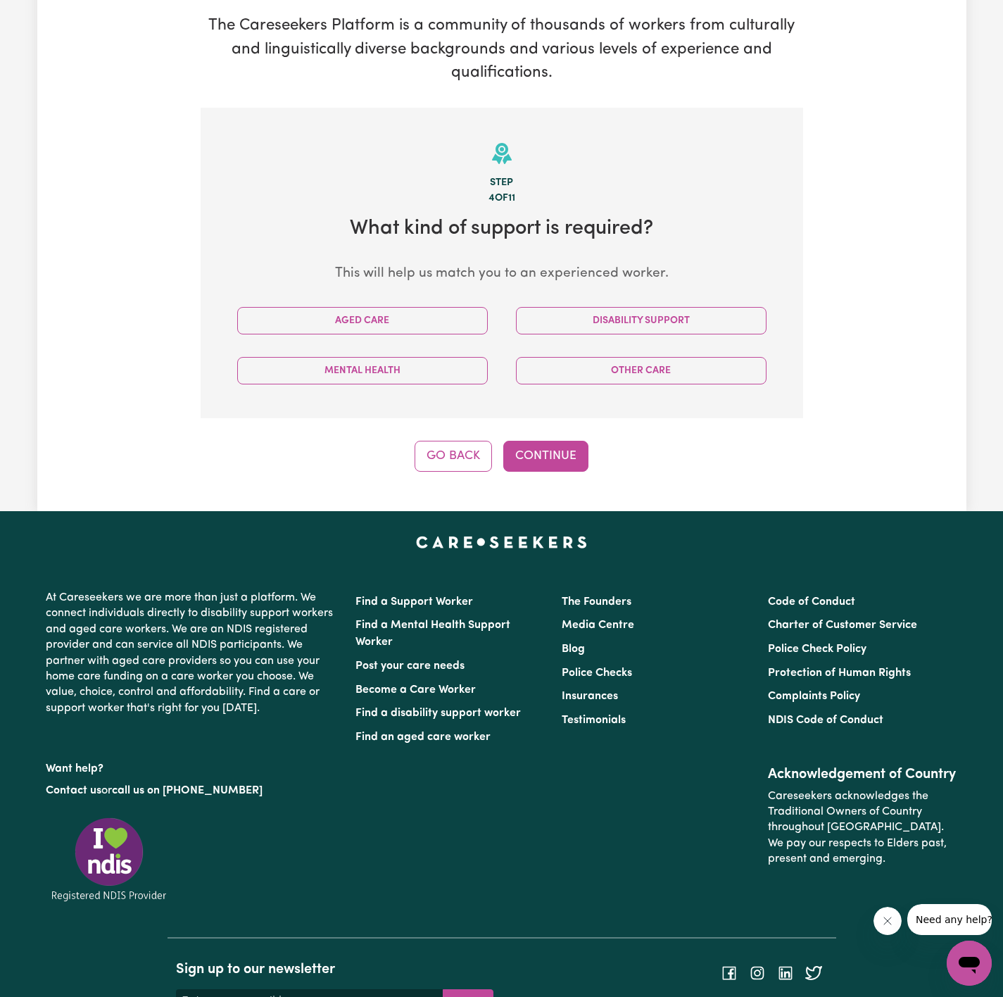
scroll to position [282, 0]
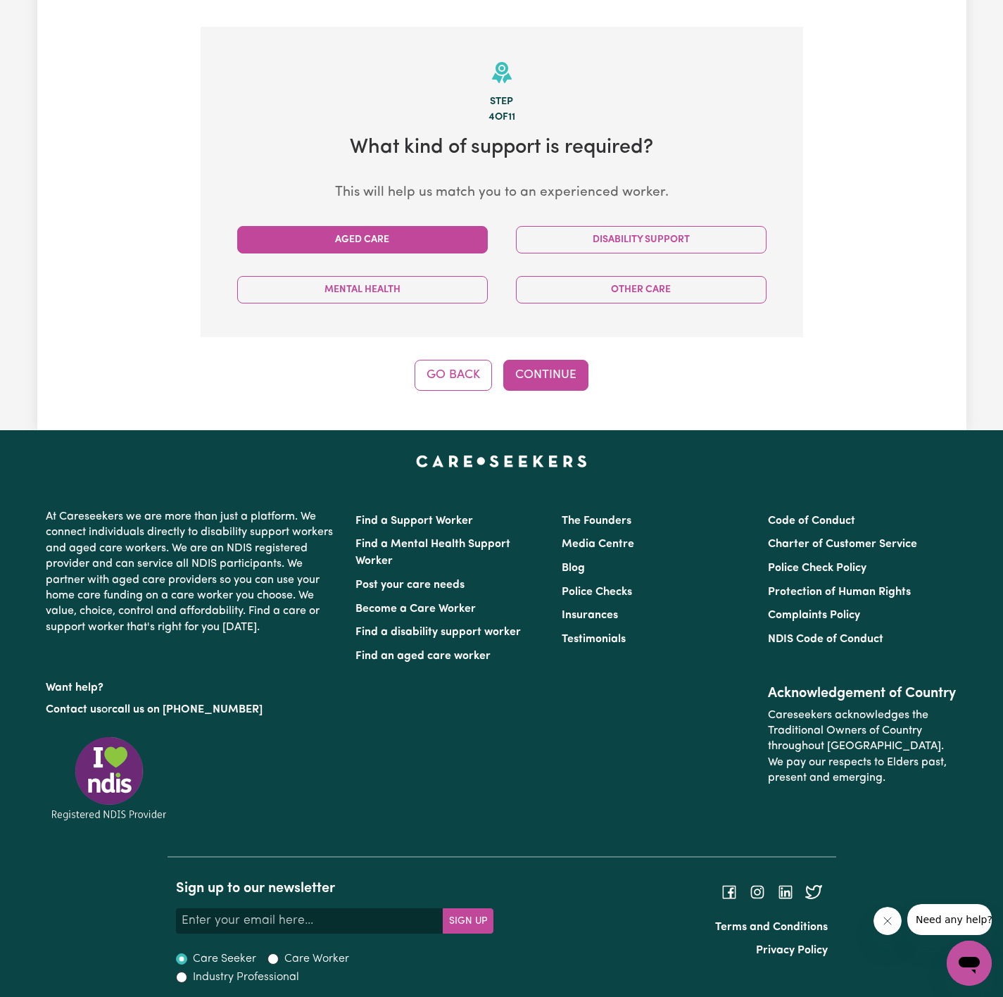
click at [469, 249] on button "Aged Care" at bounding box center [362, 239] width 251 height 27
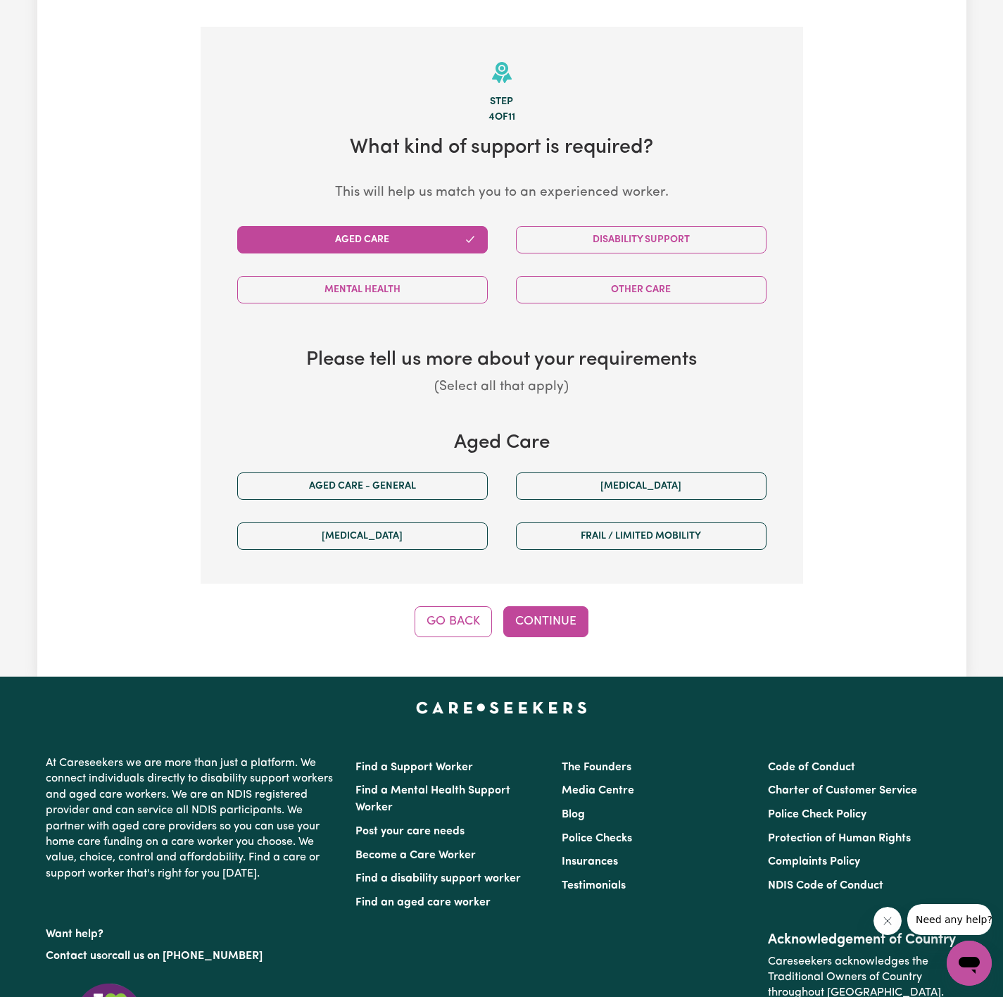
drag, startPoint x: 452, startPoint y: 456, endPoint x: 456, endPoint y: 469, distance: 13.4
click at [458, 463] on div "Aged Care Aged care - General [MEDICAL_DATA] [MEDICAL_DATA] Frail / limited mob…" at bounding box center [502, 497] width 558 height 130
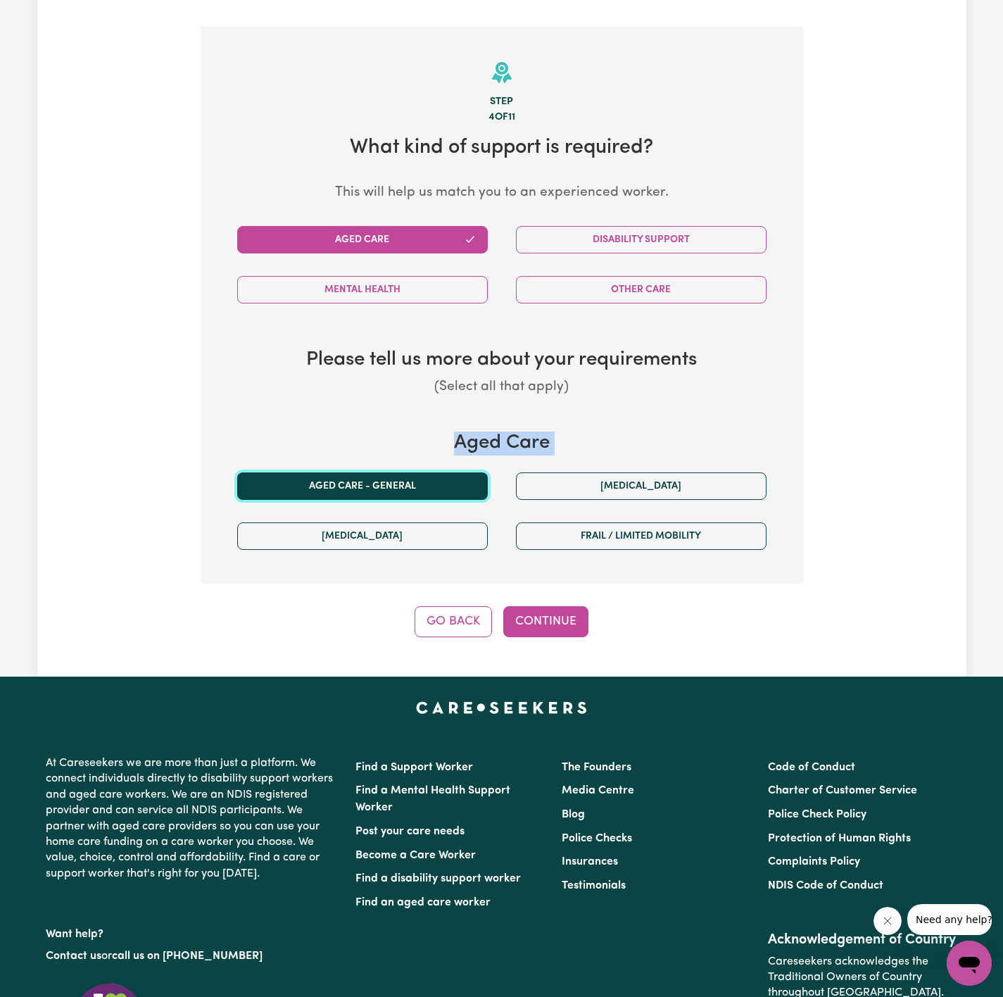
click at [460, 473] on button "Aged care - General" at bounding box center [362, 485] width 251 height 27
drag, startPoint x: 530, startPoint y: 615, endPoint x: 482, endPoint y: 508, distance: 117.5
click at [531, 615] on button "Continue" at bounding box center [545, 621] width 85 height 31
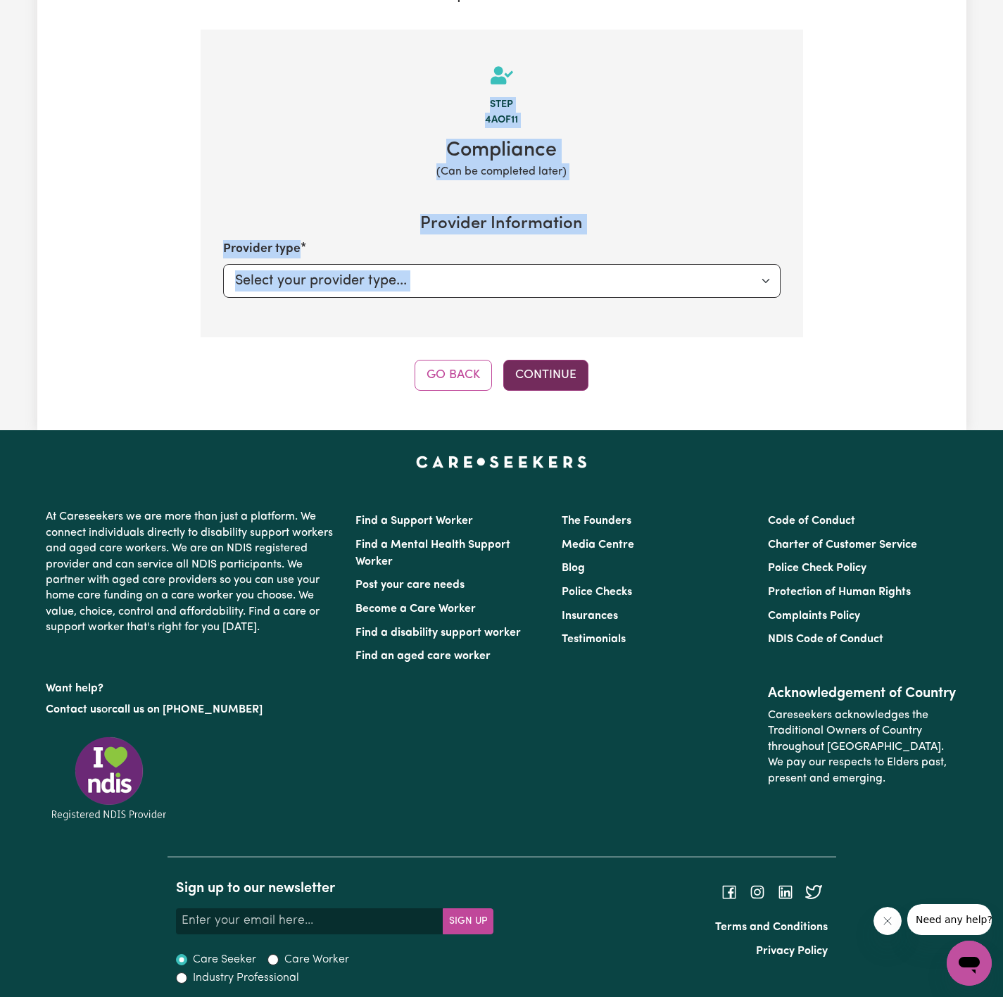
click at [541, 377] on button "Continue" at bounding box center [545, 375] width 85 height 31
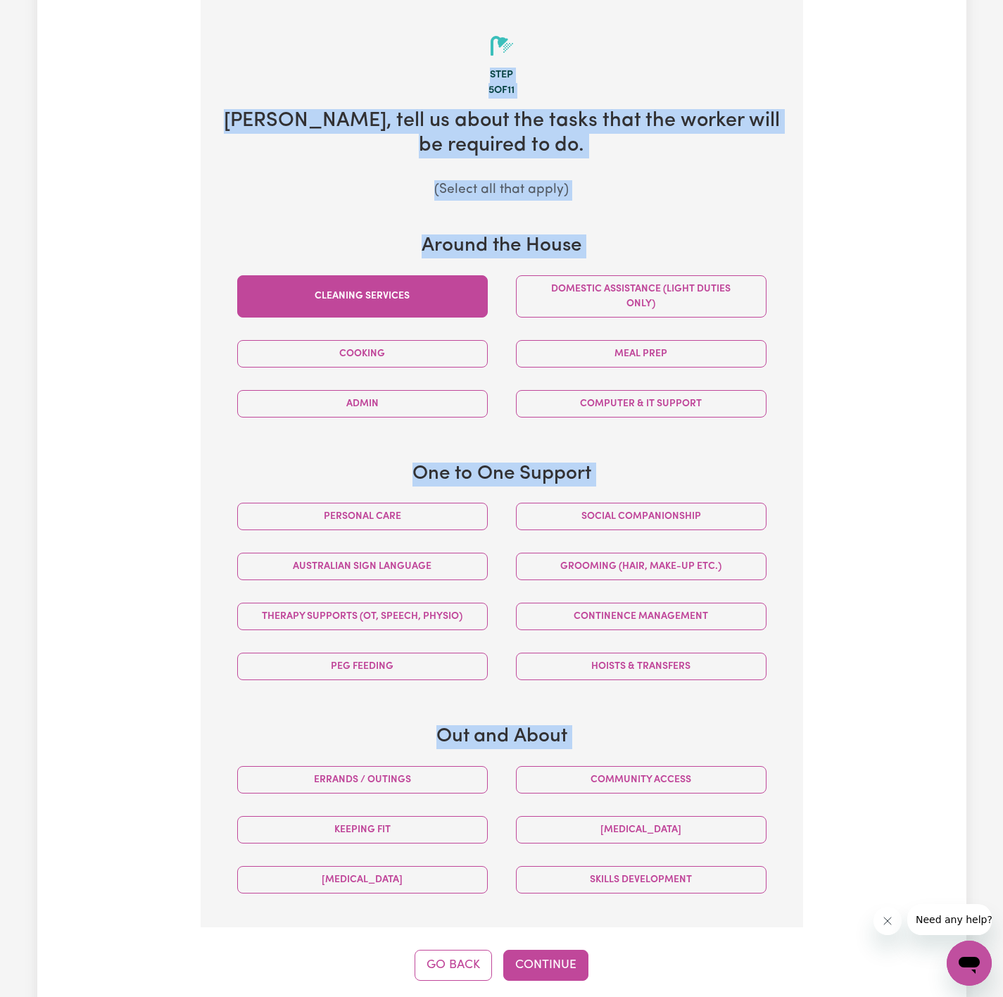
click at [456, 284] on button "Cleaning services" at bounding box center [362, 296] width 251 height 42
click at [547, 292] on button "Domestic assistance (light duties only)" at bounding box center [641, 296] width 251 height 42
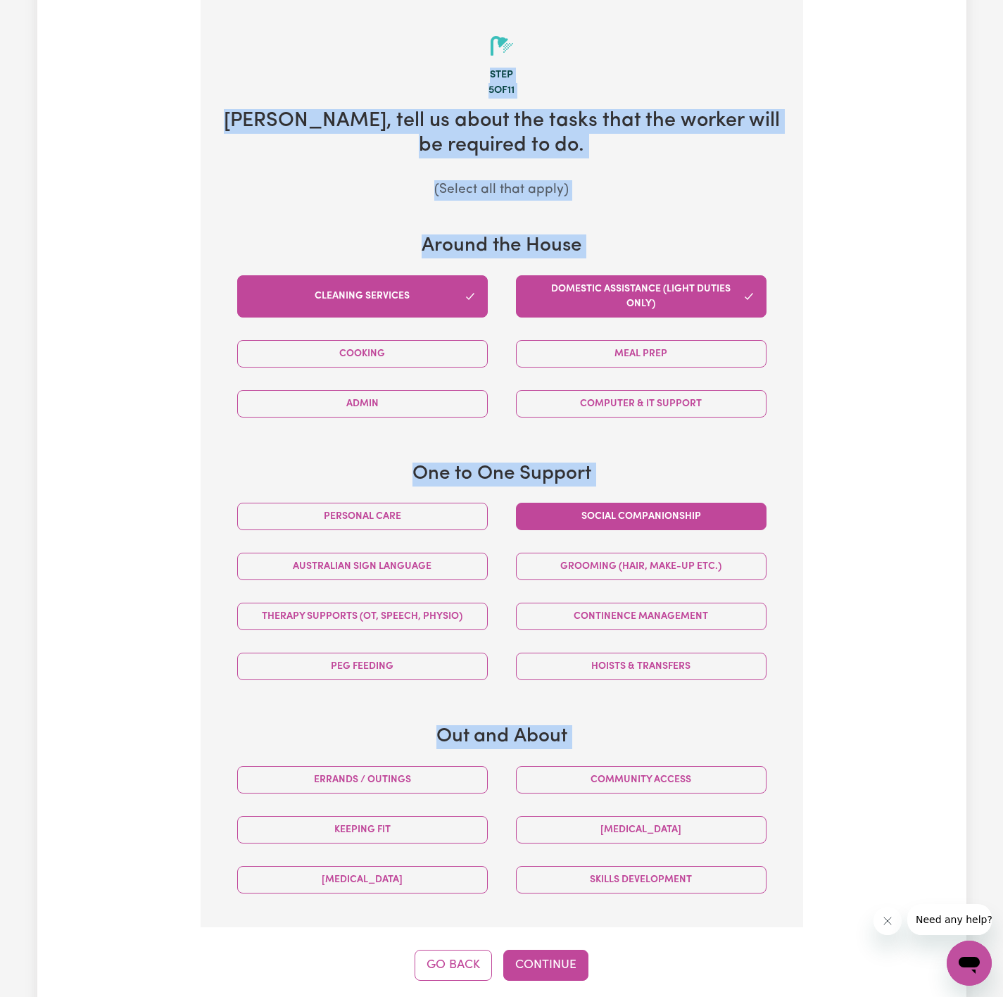
click at [545, 522] on button "Social companionship" at bounding box center [641, 516] width 251 height 27
drag, startPoint x: 664, startPoint y: 782, endPoint x: 653, endPoint y: 750, distance: 33.6
click at [665, 782] on button "Community access" at bounding box center [641, 779] width 251 height 27
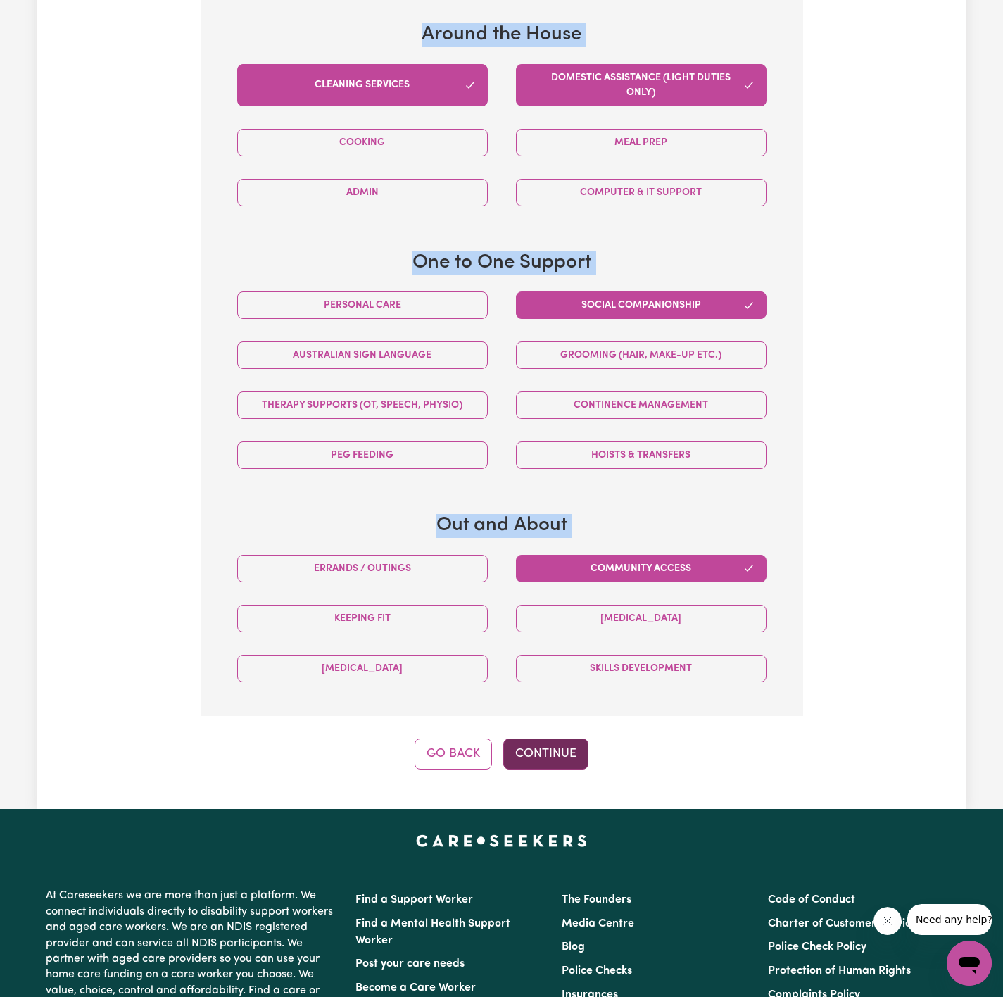
click at [575, 755] on button "Continue" at bounding box center [545, 754] width 85 height 31
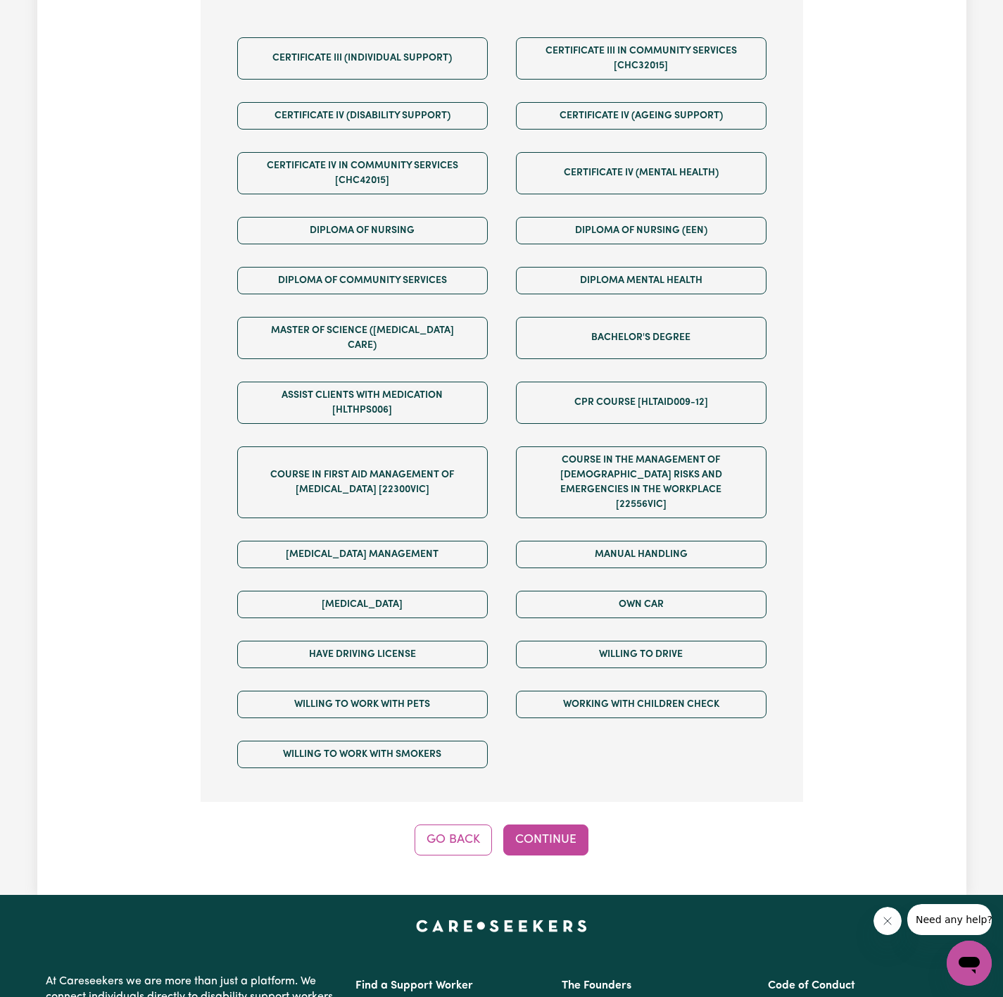
scroll to position [520, 0]
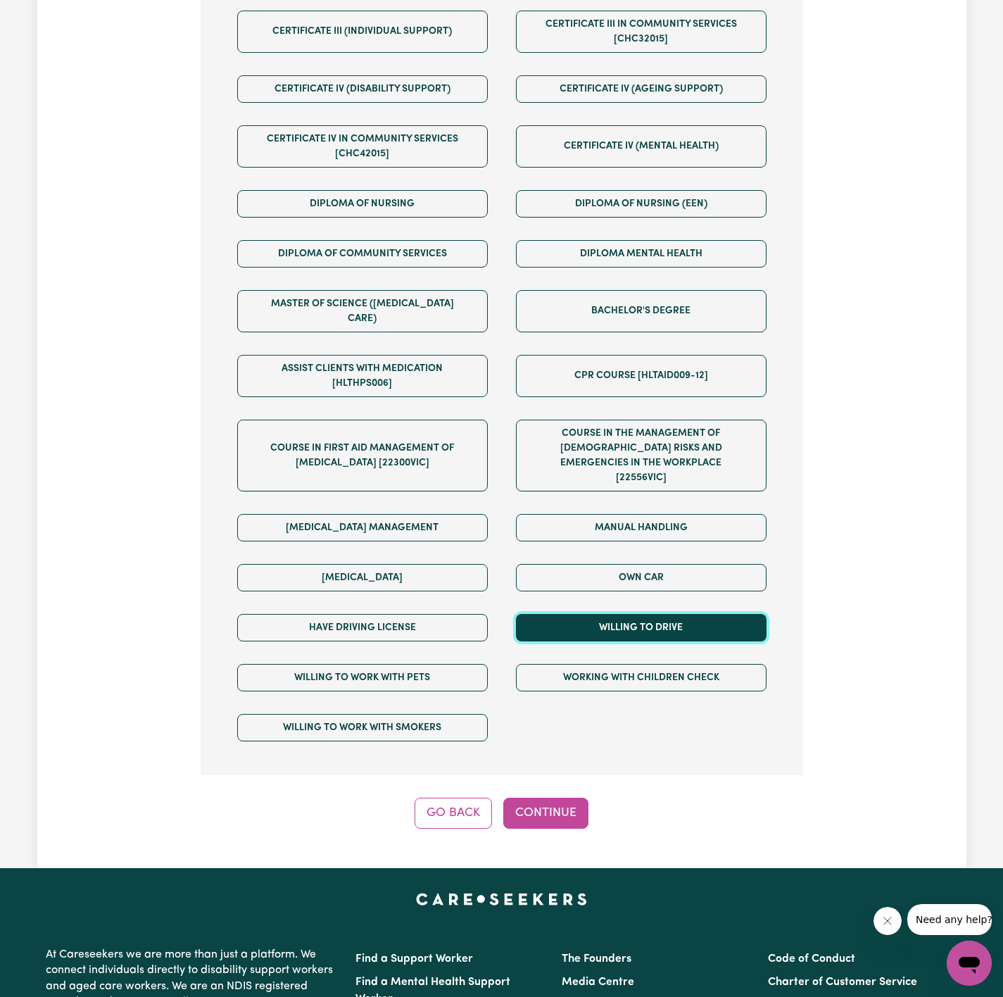
click at [641, 614] on button "Willing to drive" at bounding box center [641, 627] width 251 height 27
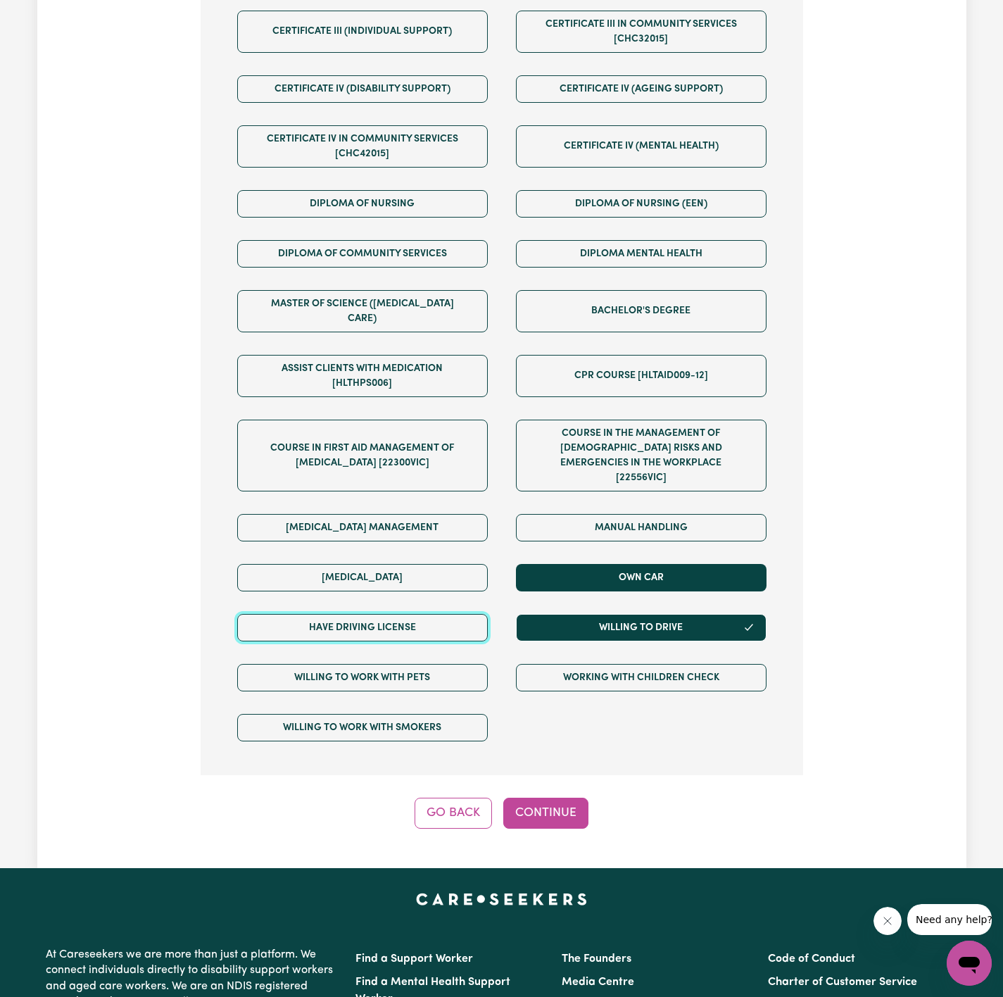
drag, startPoint x: 479, startPoint y: 594, endPoint x: 550, endPoint y: 554, distance: 81.0
click at [482, 614] on button "Have driving license" at bounding box center [362, 627] width 251 height 27
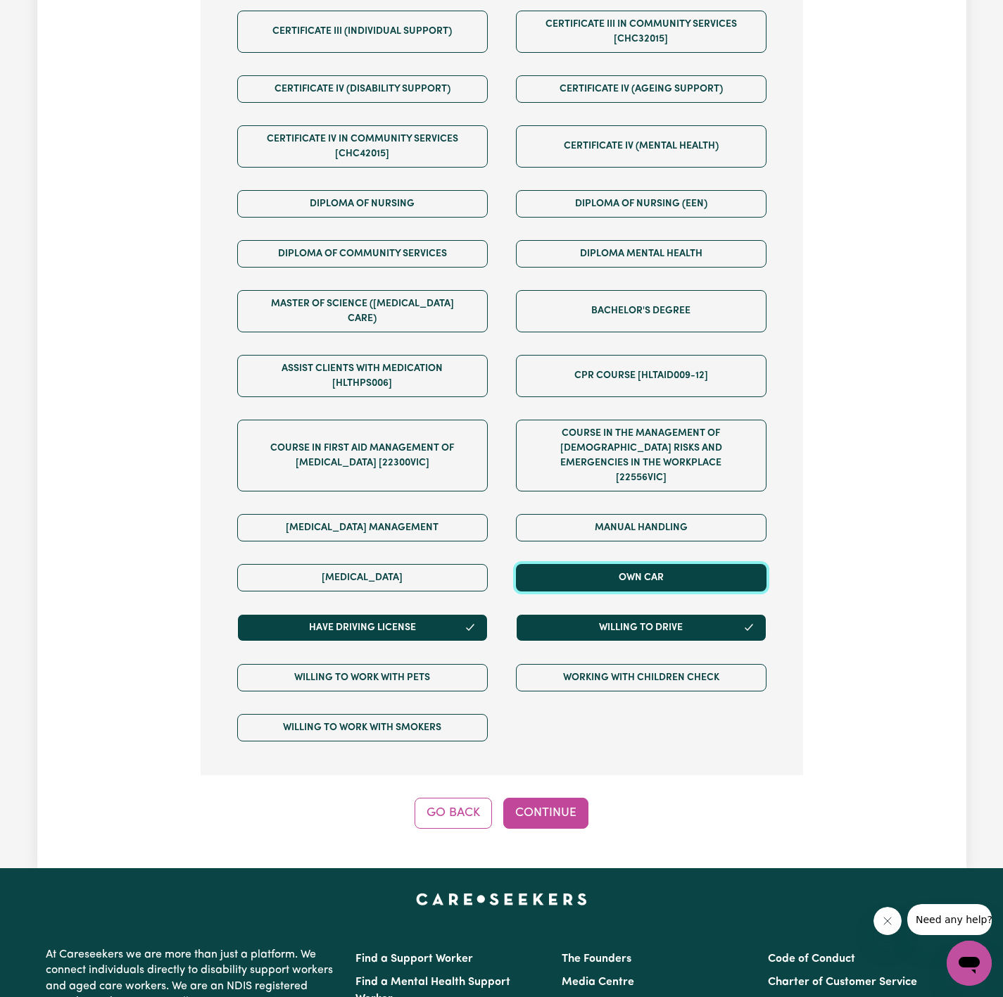
click at [550, 564] on button "Own Car" at bounding box center [641, 577] width 251 height 27
drag, startPoint x: 560, startPoint y: 788, endPoint x: 560, endPoint y: 778, distance: 9.9
click at [560, 798] on button "Continue" at bounding box center [545, 813] width 85 height 31
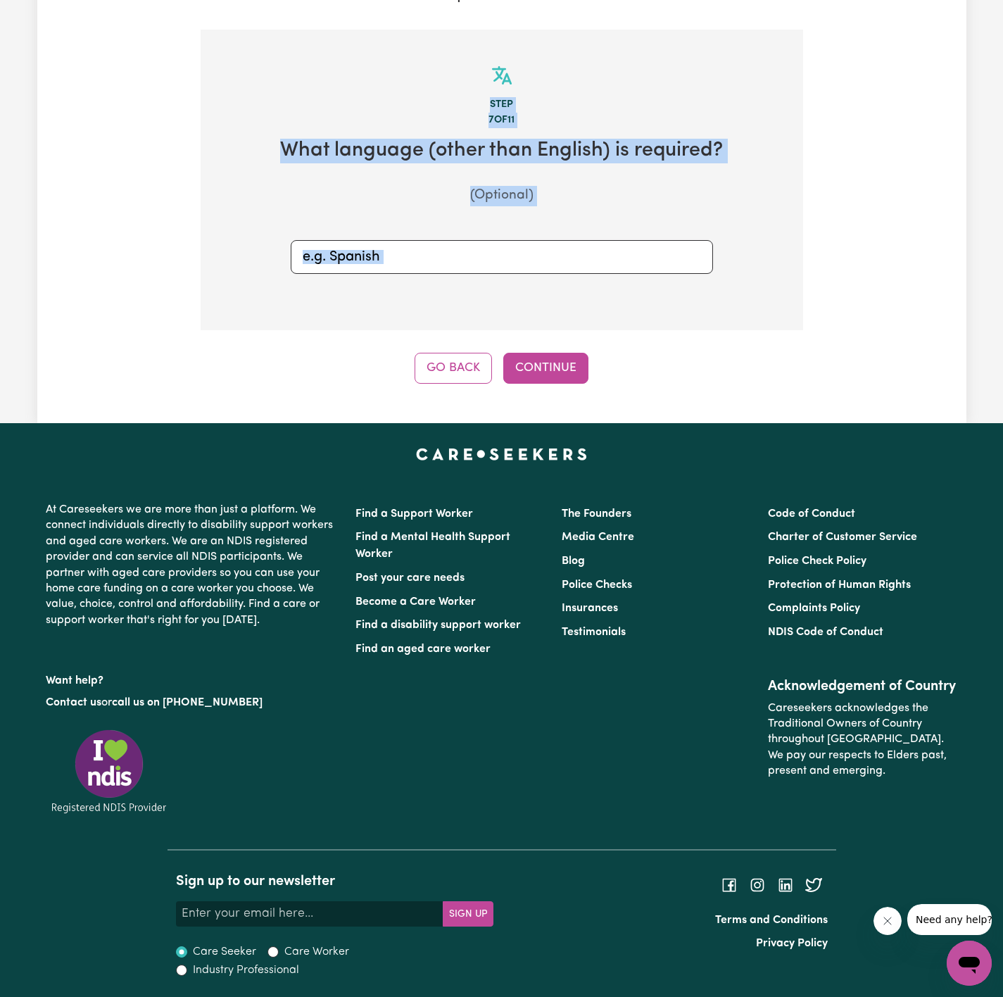
scroll to position [271, 0]
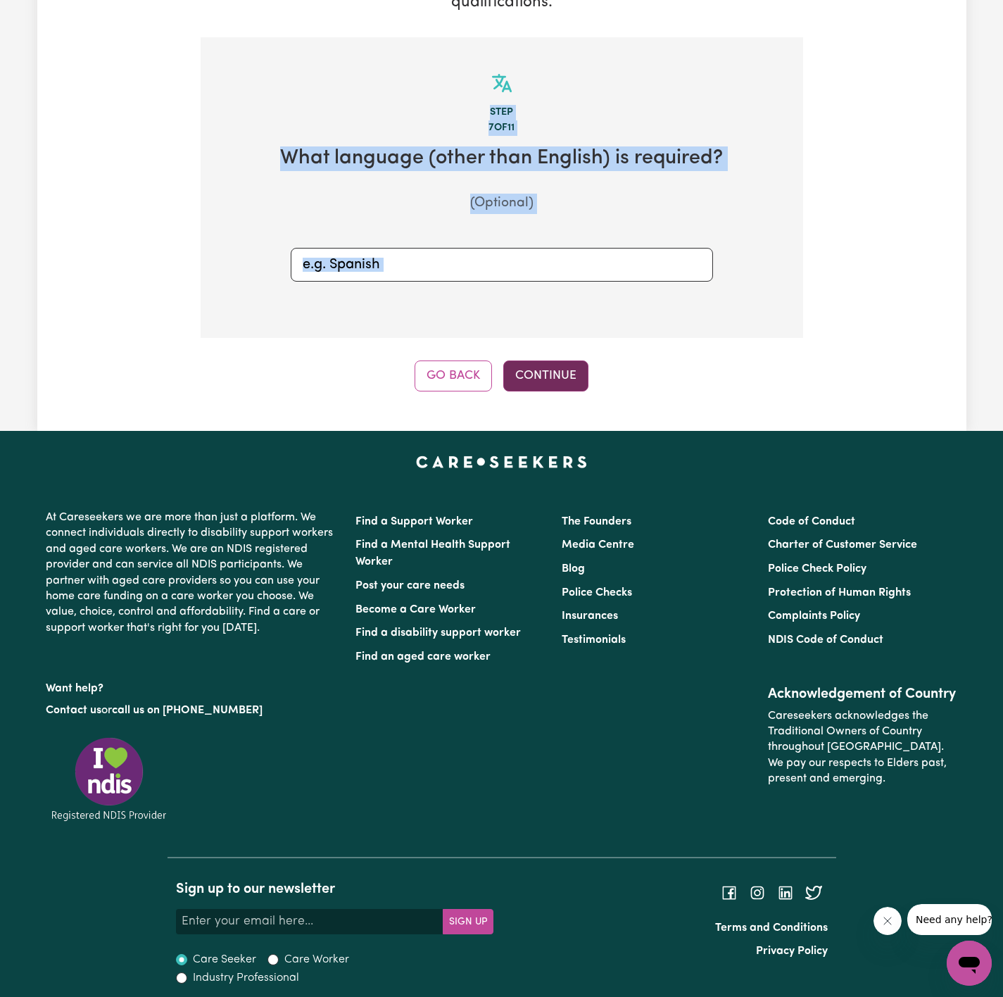
click at [551, 387] on button "Continue" at bounding box center [545, 375] width 85 height 31
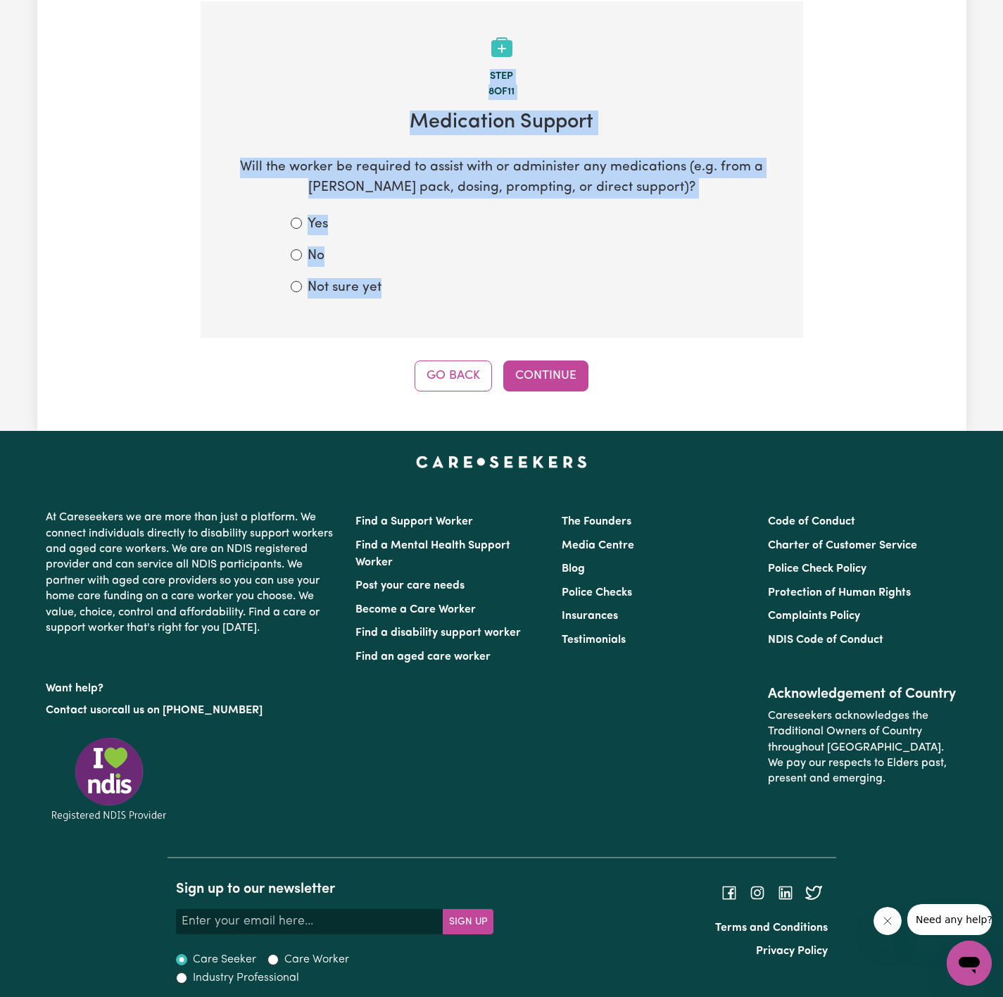
click at [360, 253] on div "No" at bounding box center [502, 256] width 422 height 20
click at [321, 252] on label "No" at bounding box center [316, 256] width 17 height 20
click at [302, 252] on input "No" at bounding box center [296, 254] width 11 height 11
radio input "true"
click at [529, 375] on button "Continue" at bounding box center [545, 375] width 85 height 31
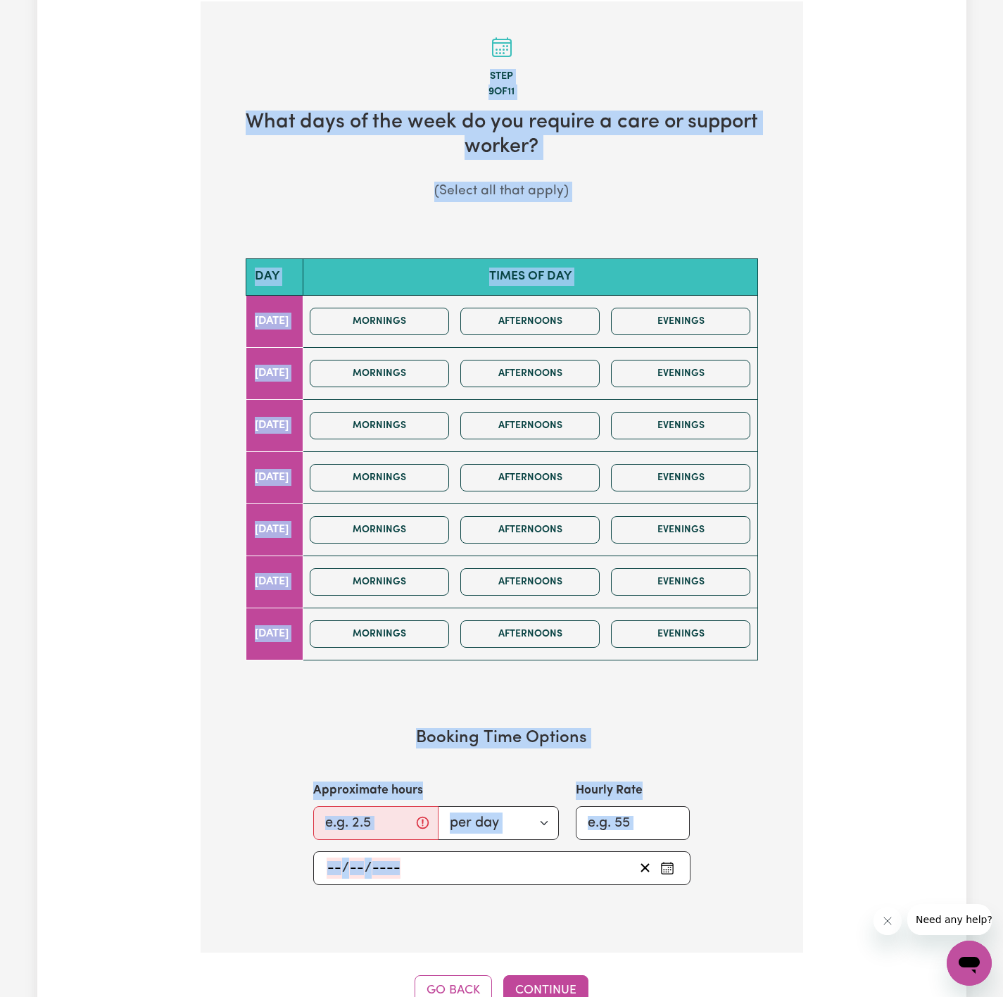
scroll to position [308, 0]
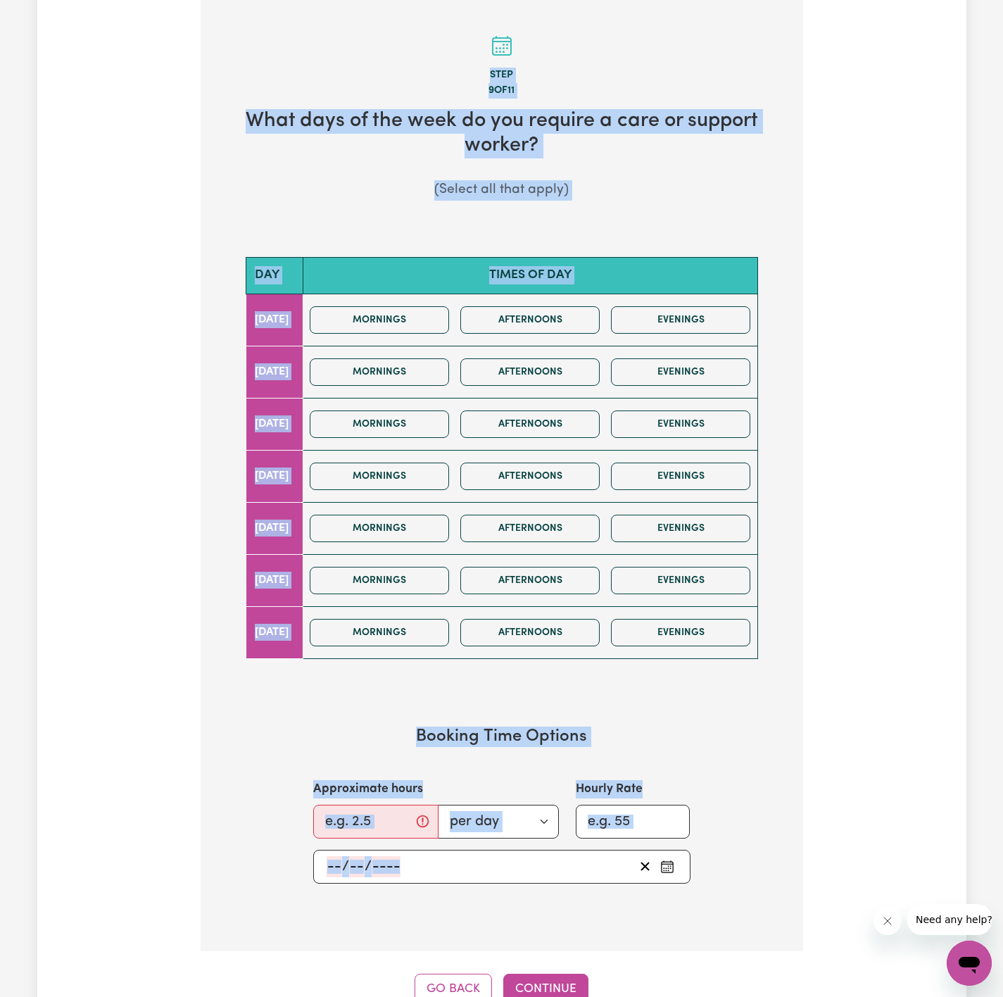
click at [824, 427] on div "Tell us your care and support requirements Welcome to Careseekers. We are excit…" at bounding box center [501, 392] width 929 height 1224
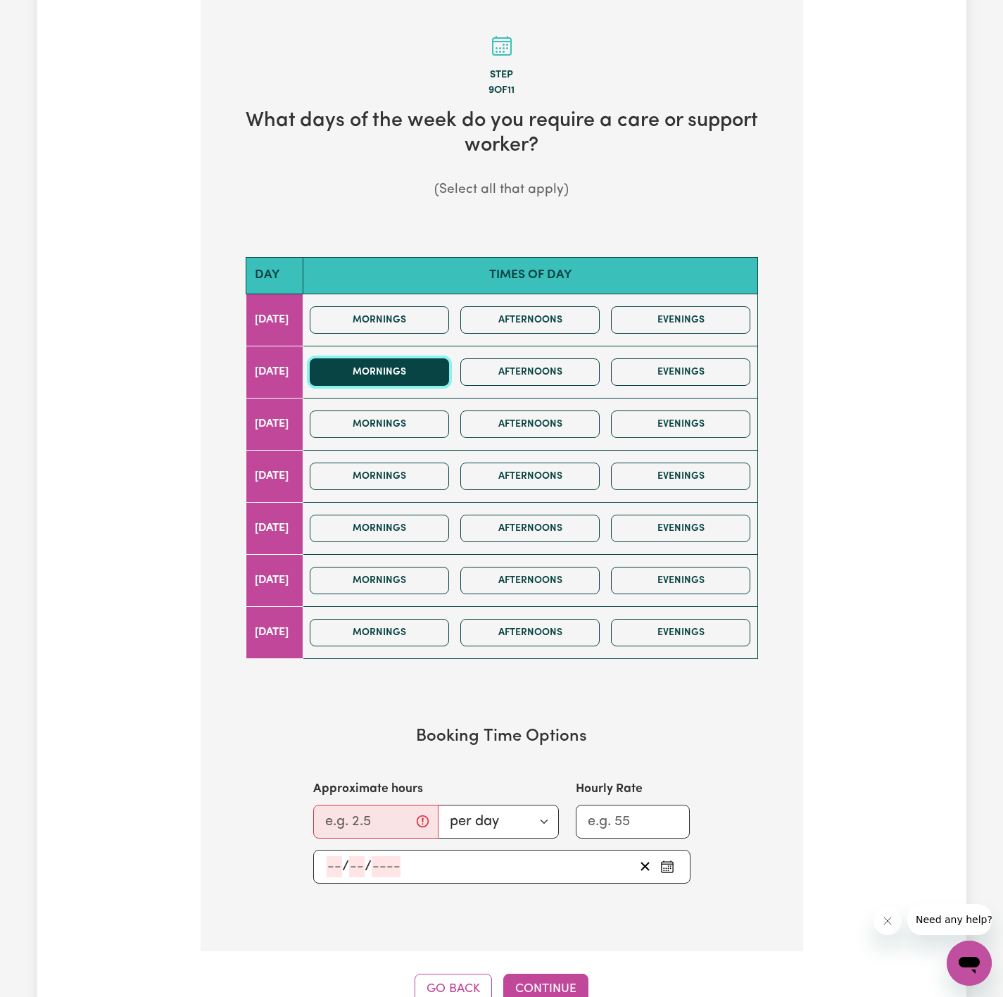
drag, startPoint x: 432, startPoint y: 376, endPoint x: 444, endPoint y: 374, distance: 12.8
click at [435, 374] on button "Mornings" at bounding box center [379, 371] width 139 height 27
click at [493, 377] on button "Afternoons" at bounding box center [529, 371] width 139 height 27
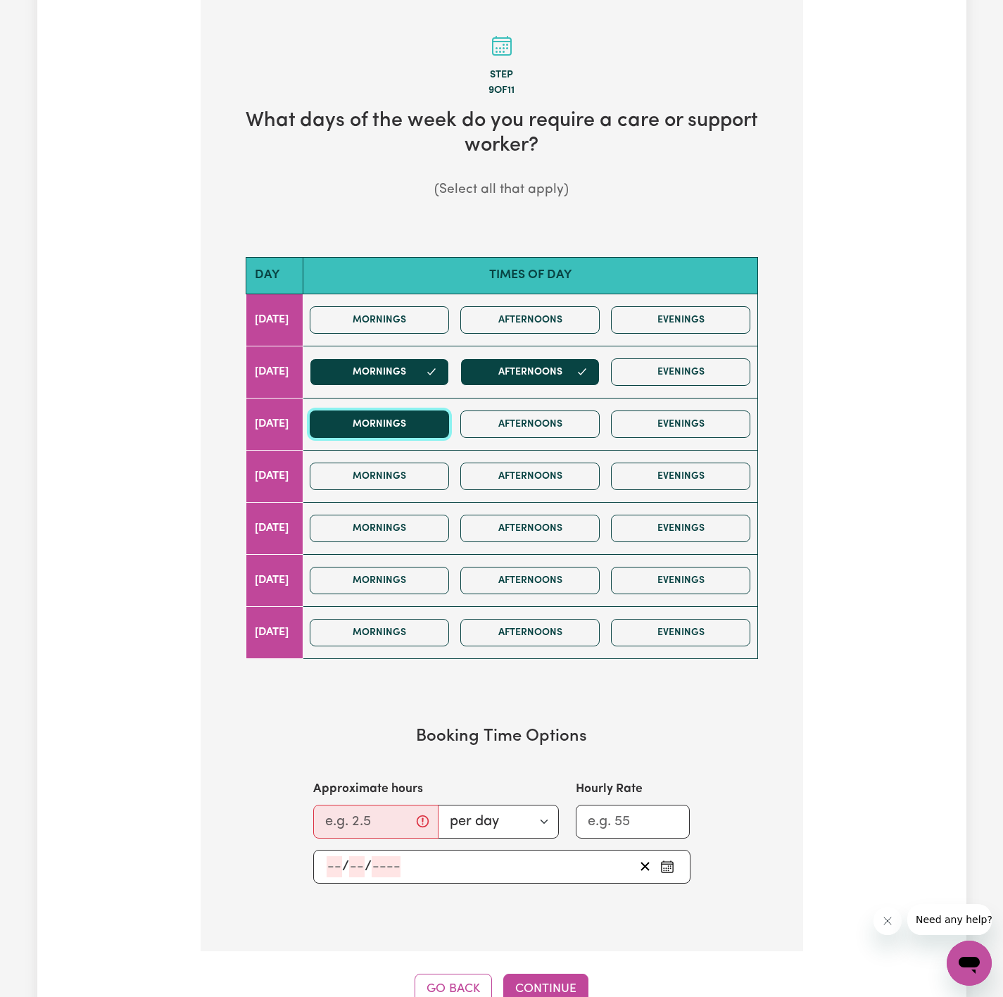
click at [429, 416] on button "Mornings" at bounding box center [379, 423] width 139 height 27
click at [530, 389] on div "Mornings Afternoons Evenings" at bounding box center [530, 372] width 452 height 50
click at [550, 365] on button "Afternoons" at bounding box center [529, 371] width 139 height 27
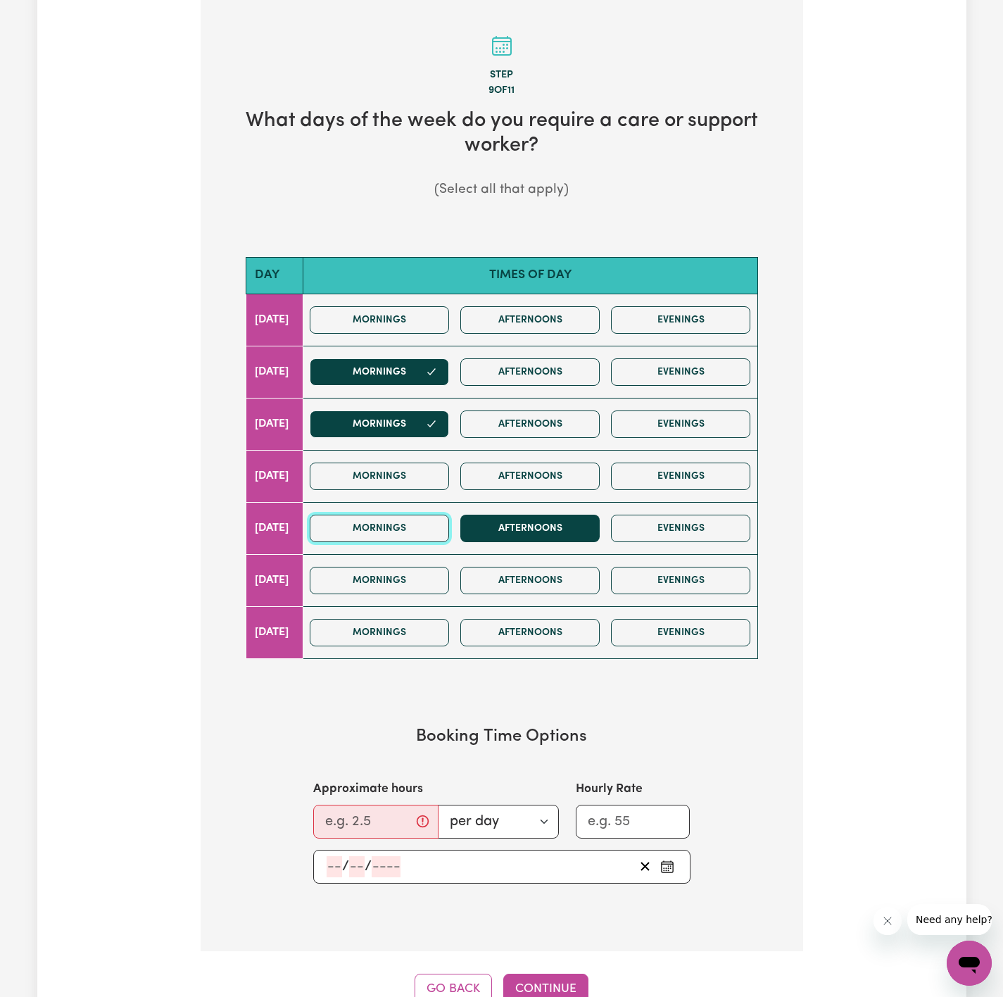
drag, startPoint x: 438, startPoint y: 522, endPoint x: 514, endPoint y: 539, distance: 77.9
click at [449, 524] on button "Mornings" at bounding box center [379, 528] width 139 height 27
click at [520, 539] on button "Afternoons" at bounding box center [529, 528] width 139 height 27
drag, startPoint x: 370, startPoint y: 820, endPoint x: 361, endPoint y: 816, distance: 9.4
click at [368, 820] on input "Approximate hours" at bounding box center [375, 822] width 125 height 34
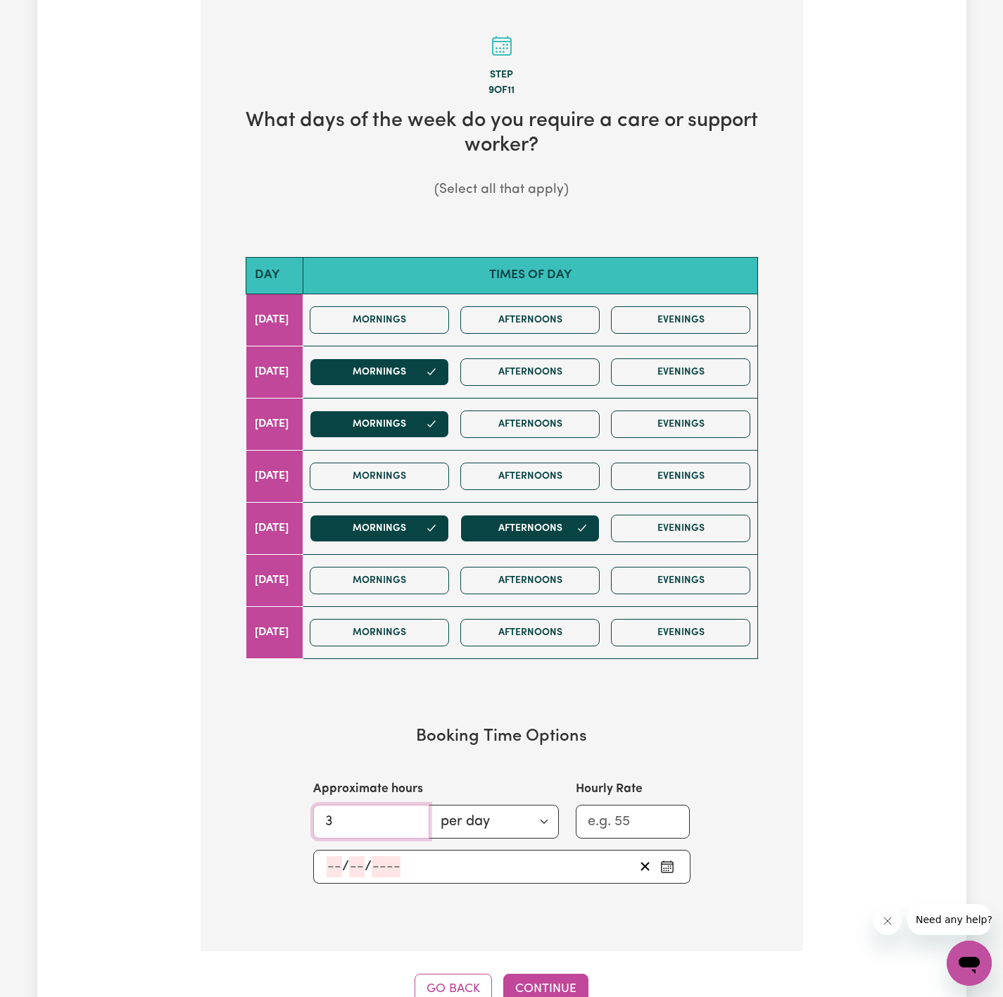
type input "3"
click at [325, 872] on div "/ /" at bounding box center [501, 867] width 377 height 34
click at [334, 875] on input "number" at bounding box center [334, 866] width 15 height 21
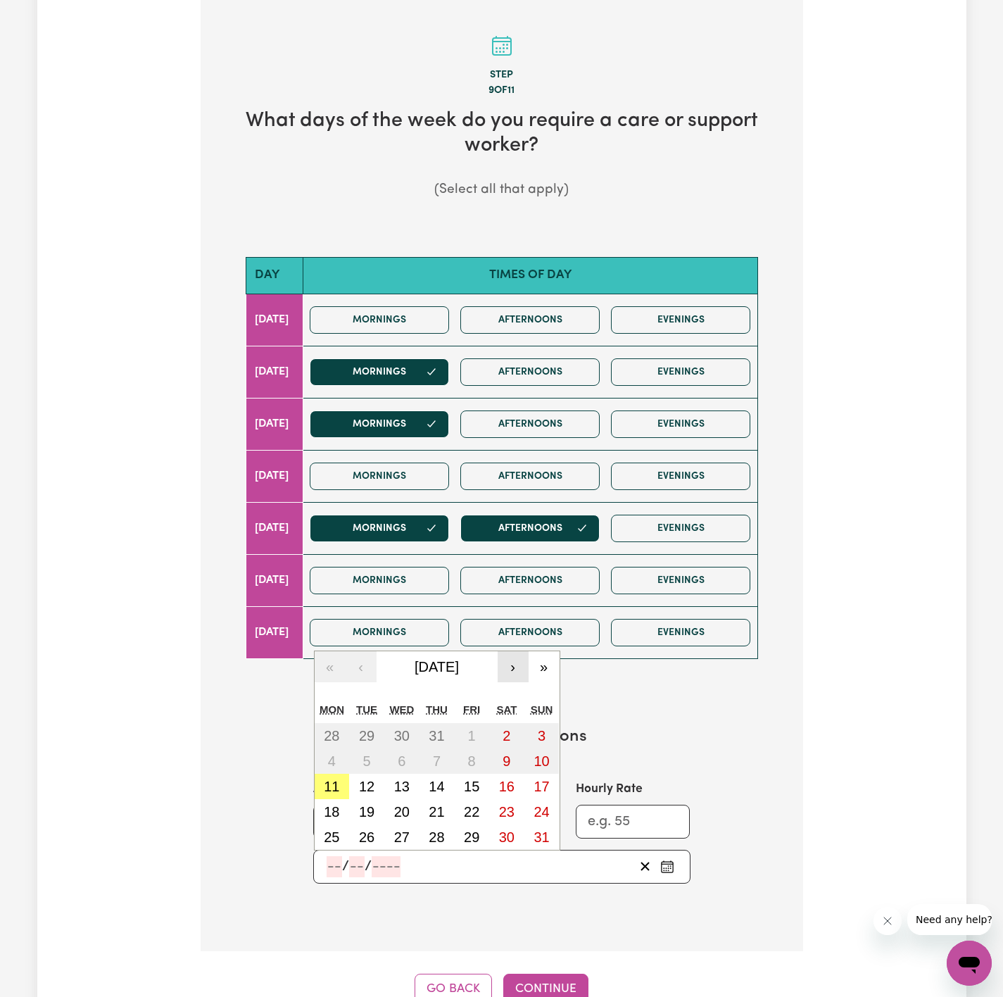
click at [505, 682] on button "›" at bounding box center [513, 666] width 31 height 31
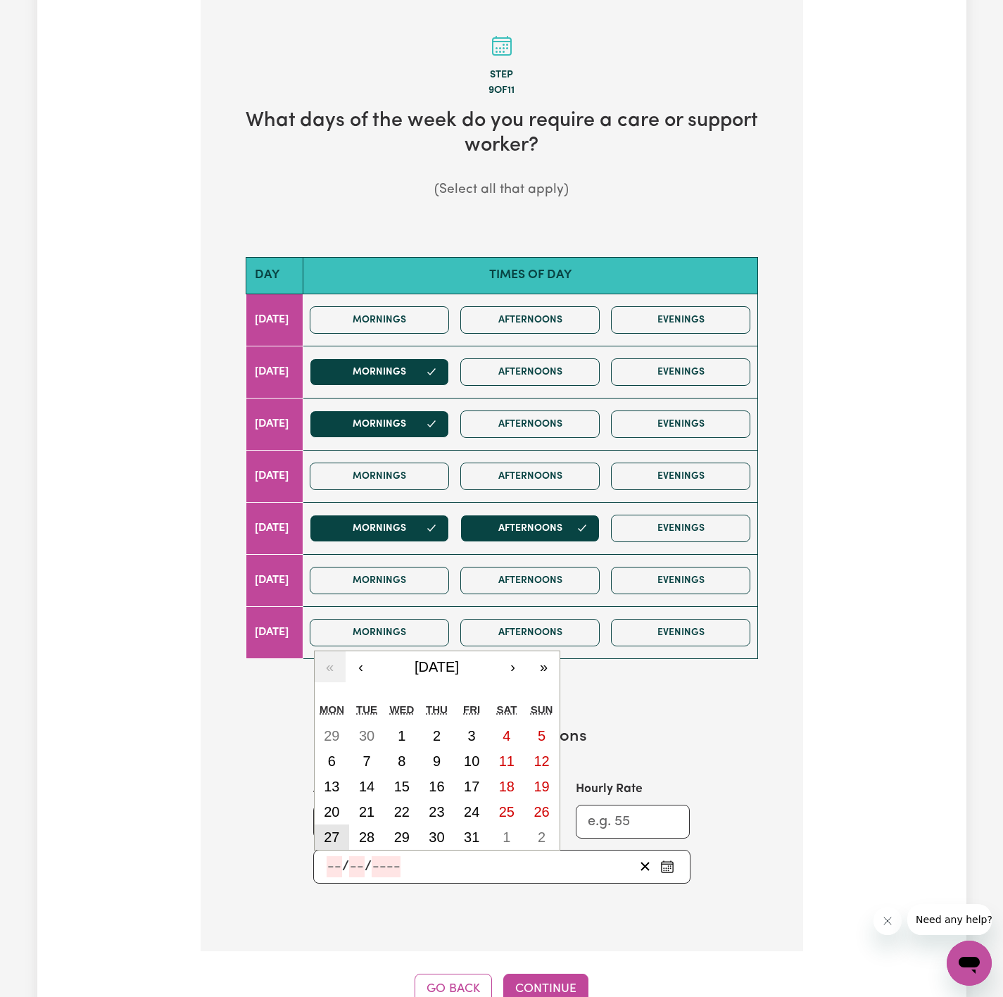
click at [341, 839] on button "27" at bounding box center [332, 836] width 35 height 25
type input "[DATE]"
type input "27"
type input "10"
type input "2025"
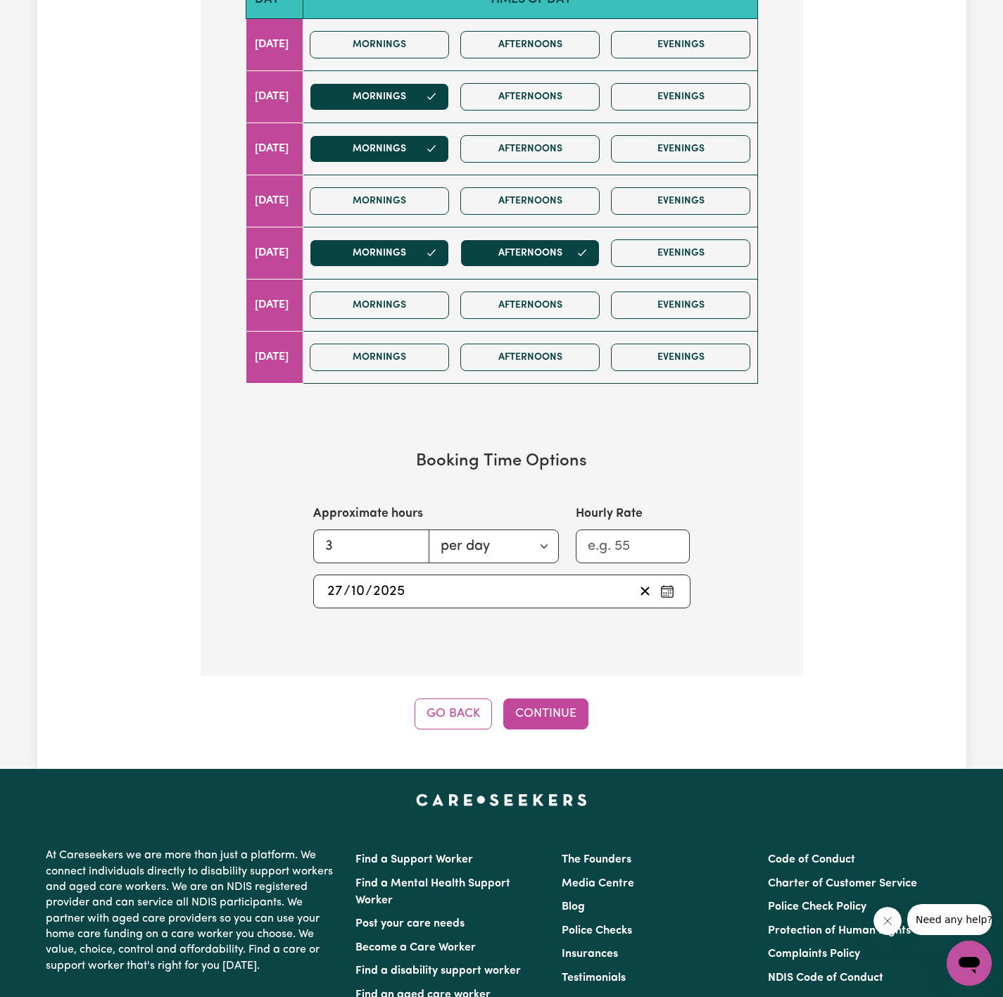
scroll to position [625, 0]
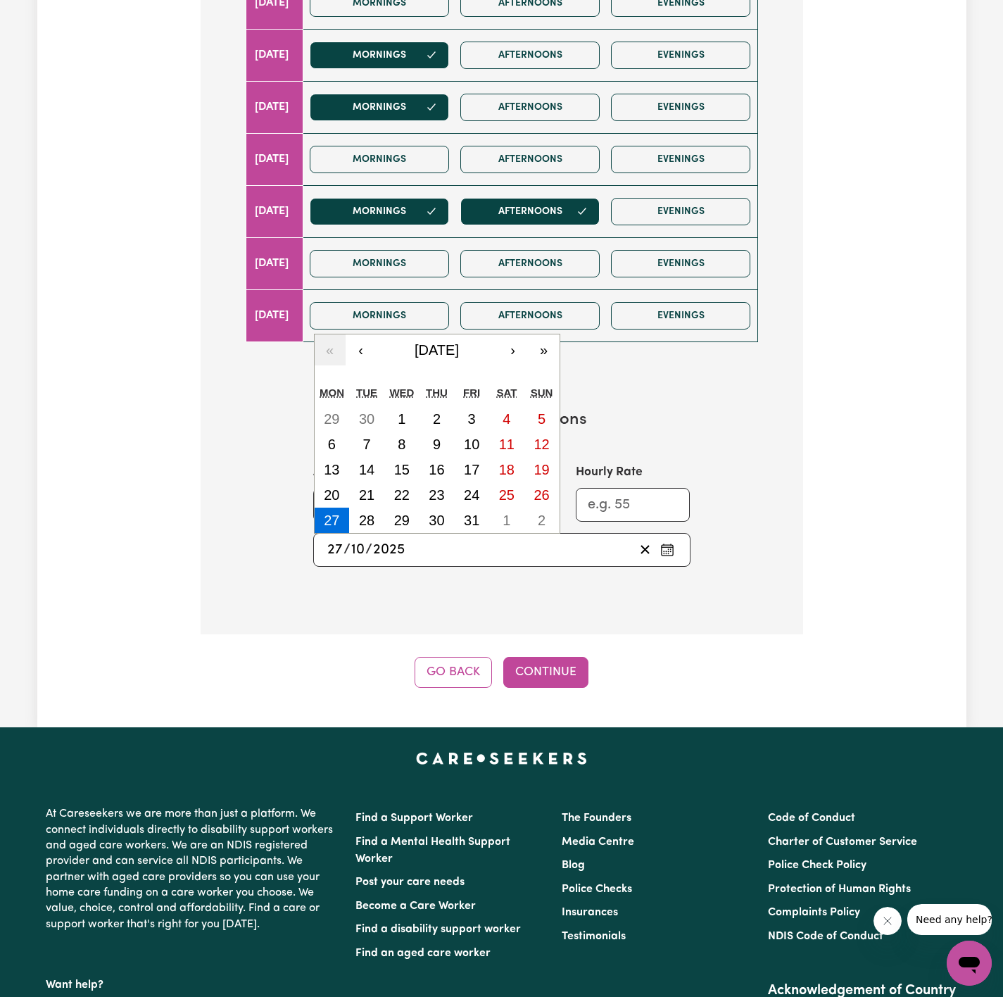
click at [372, 549] on input "2025" at bounding box center [388, 549] width 33 height 21
click at [363, 524] on abbr "28" at bounding box center [366, 520] width 15 height 15
type input "[DATE]"
type input "28"
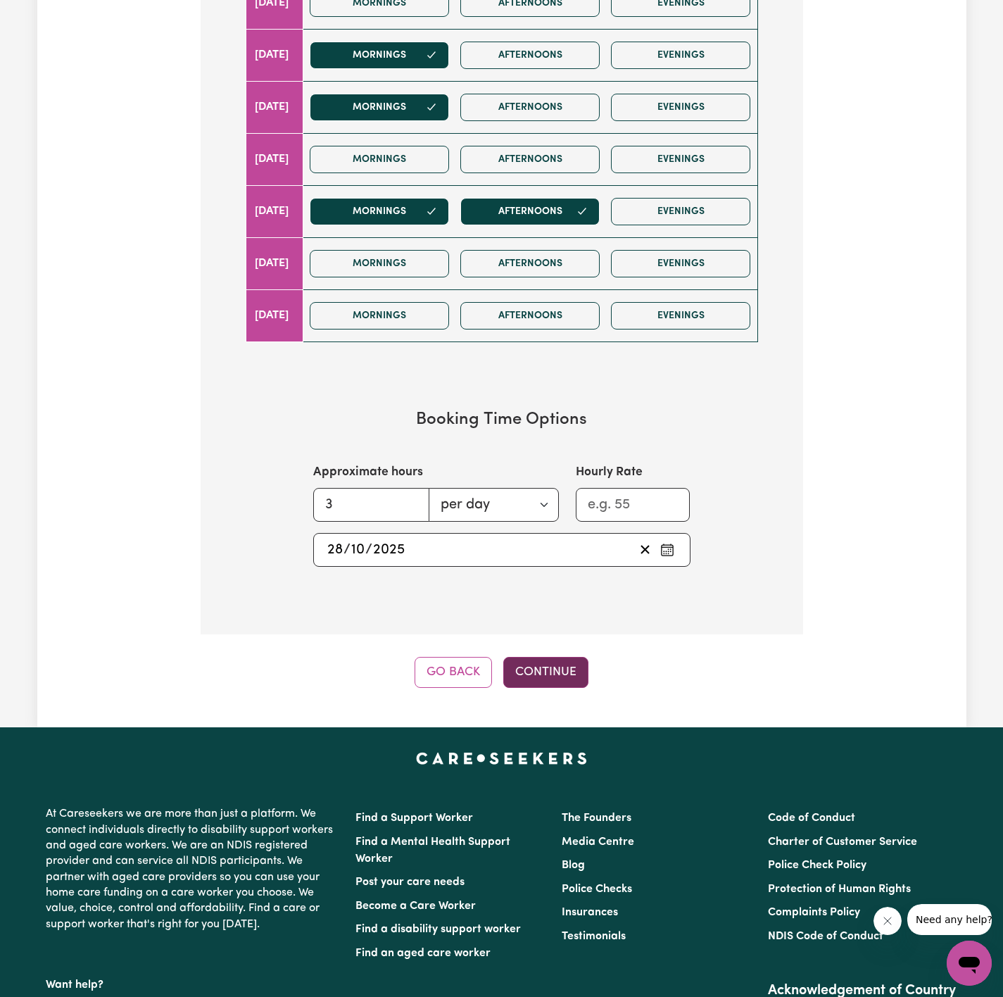
click at [546, 668] on button "Continue" at bounding box center [545, 672] width 85 height 31
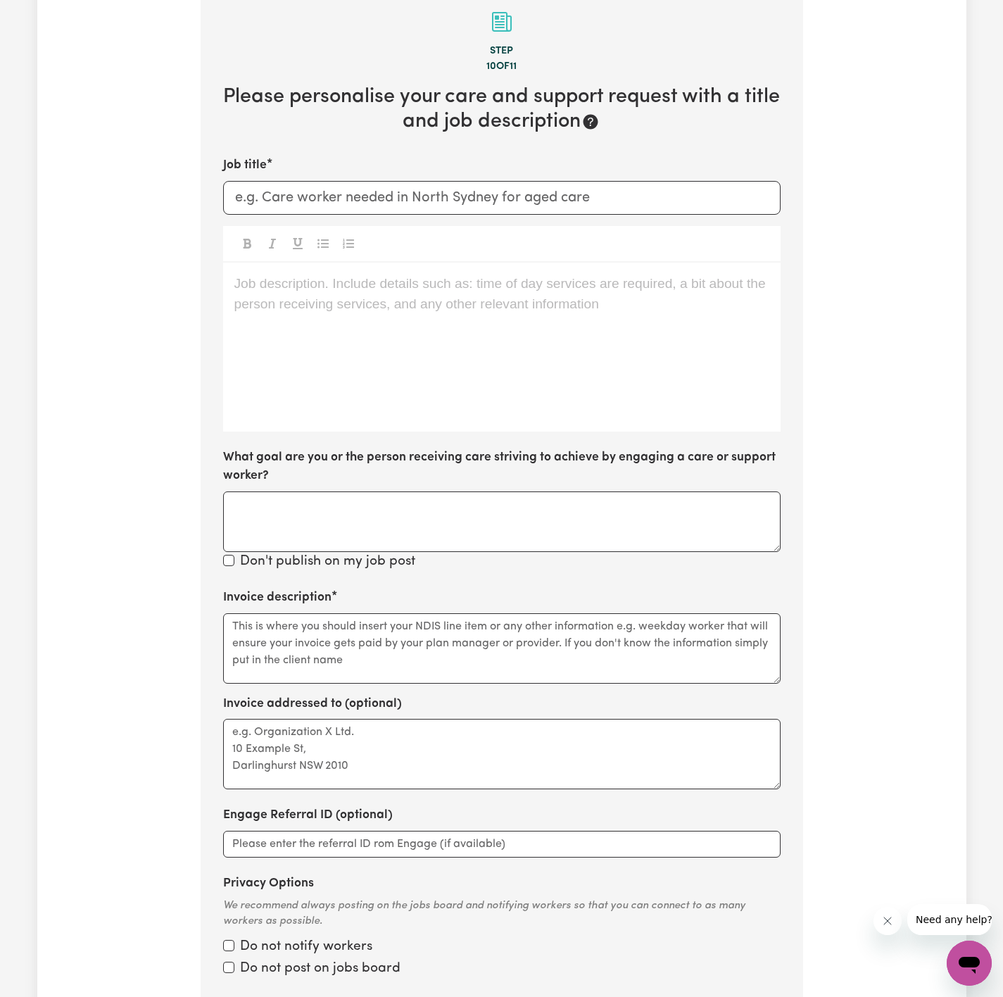
scroll to position [308, 0]
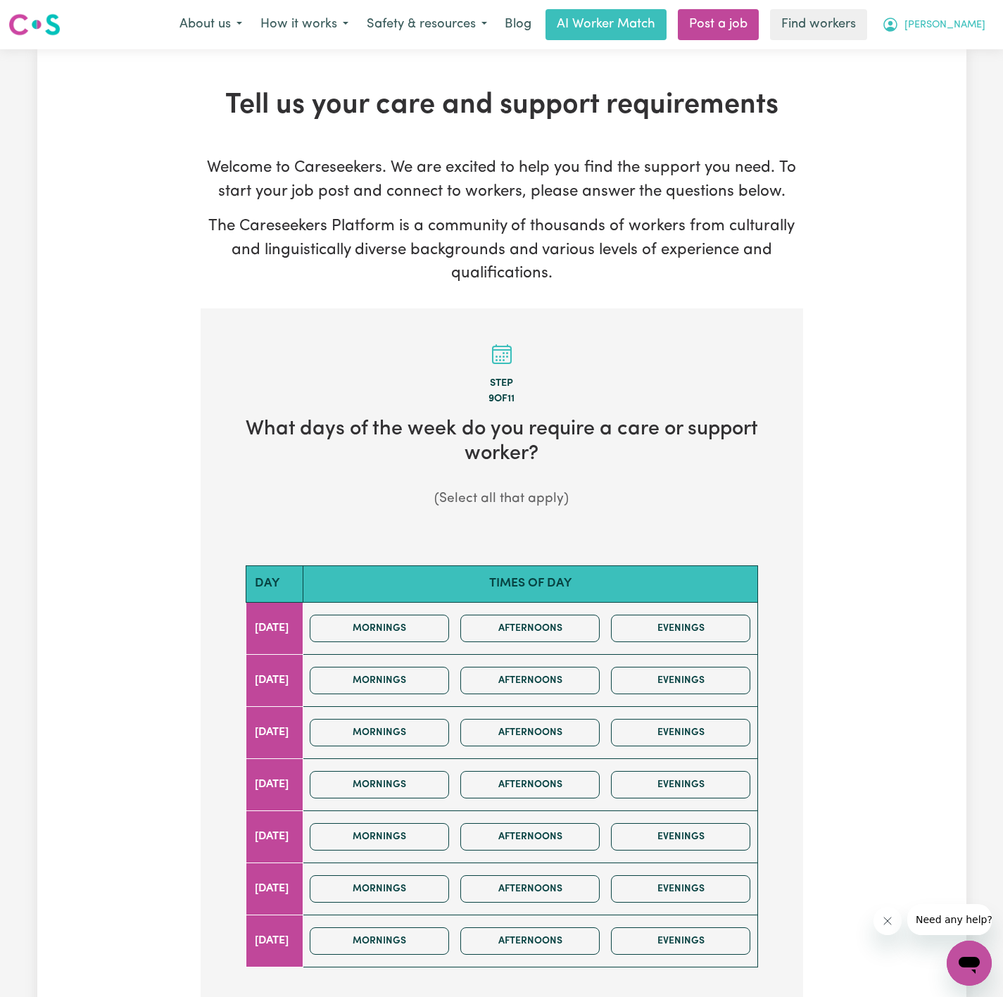
click at [953, 25] on span "[PERSON_NAME]" at bounding box center [945, 25] width 81 height 15
click at [953, 38] on button "[PERSON_NAME]" at bounding box center [934, 25] width 122 height 30
click at [969, 22] on span "[PERSON_NAME]" at bounding box center [945, 25] width 81 height 15
click at [967, 41] on div "My Dashboard Logout" at bounding box center [938, 68] width 113 height 54
click at [957, 37] on button "[PERSON_NAME]" at bounding box center [934, 25] width 122 height 30
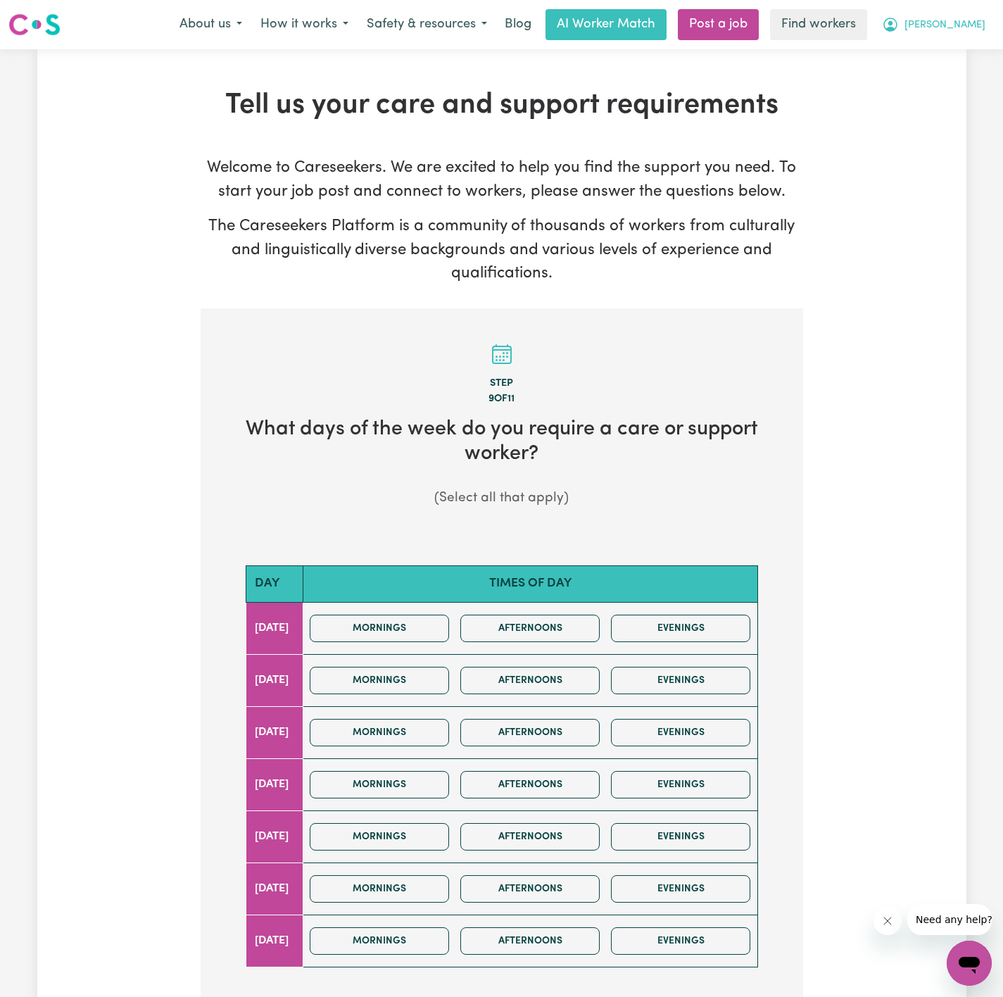
click at [976, 11] on button "[PERSON_NAME]" at bounding box center [934, 25] width 122 height 30
click at [955, 38] on button "[PERSON_NAME]" at bounding box center [934, 25] width 122 height 30
click at [968, 23] on span "[PERSON_NAME]" at bounding box center [945, 25] width 81 height 15
click at [953, 55] on link "My Dashboard" at bounding box center [938, 55] width 111 height 27
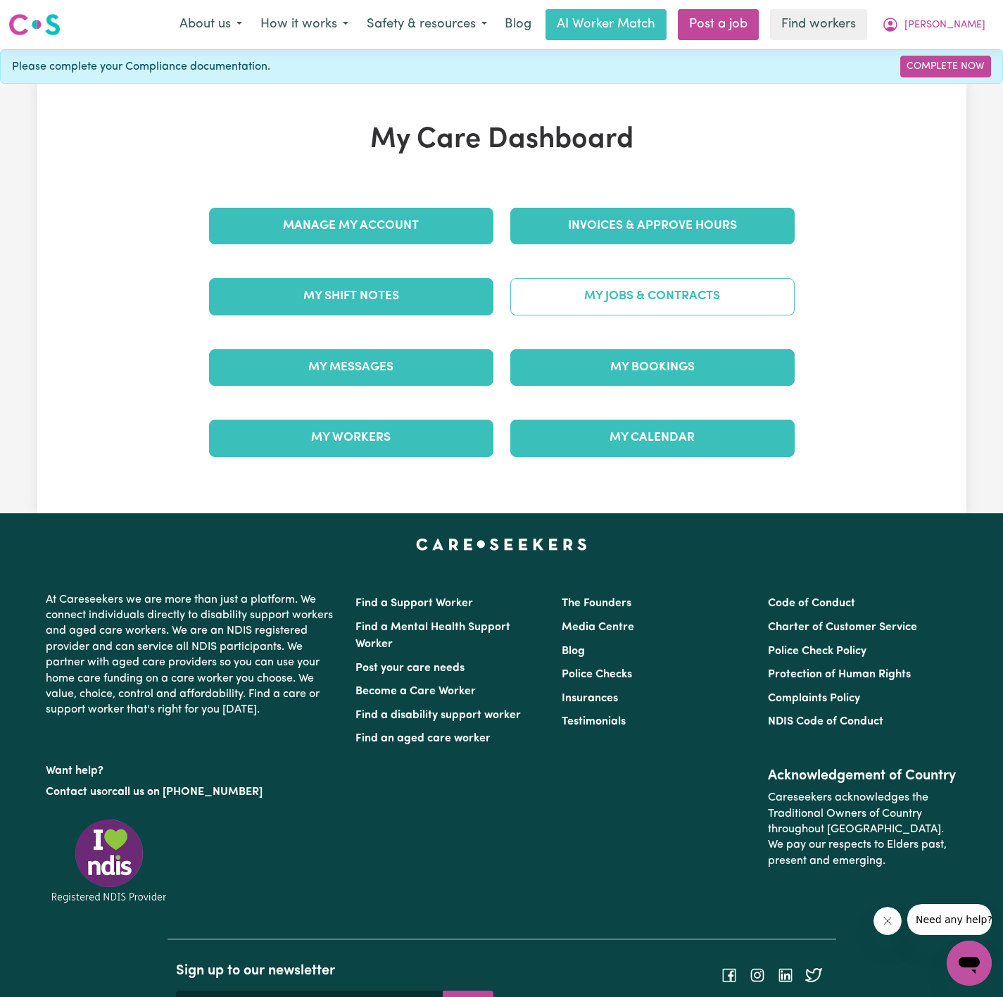
click at [722, 287] on link "My Jobs & Contracts" at bounding box center [652, 296] width 284 height 37
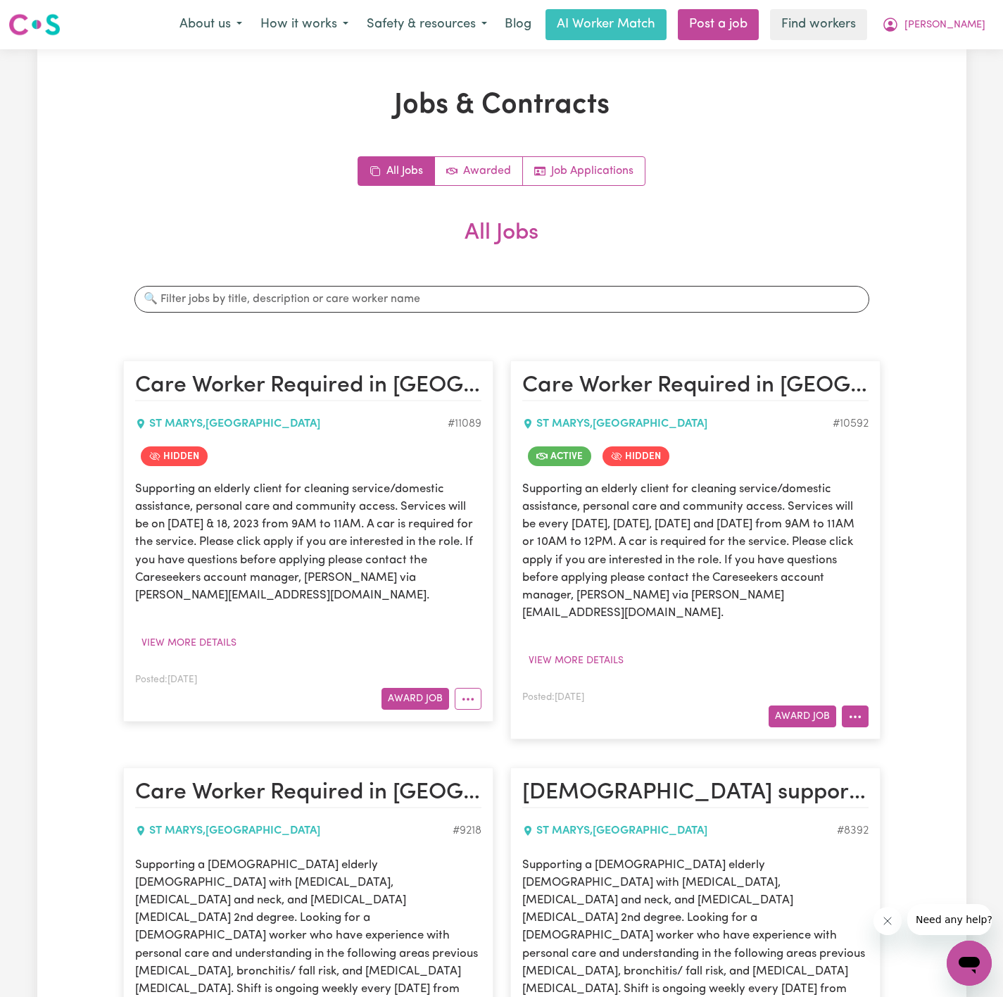
click at [858, 710] on icon "More options" at bounding box center [855, 717] width 14 height 14
click at [886, 736] on link "View/Edit Contract" at bounding box center [910, 750] width 137 height 28
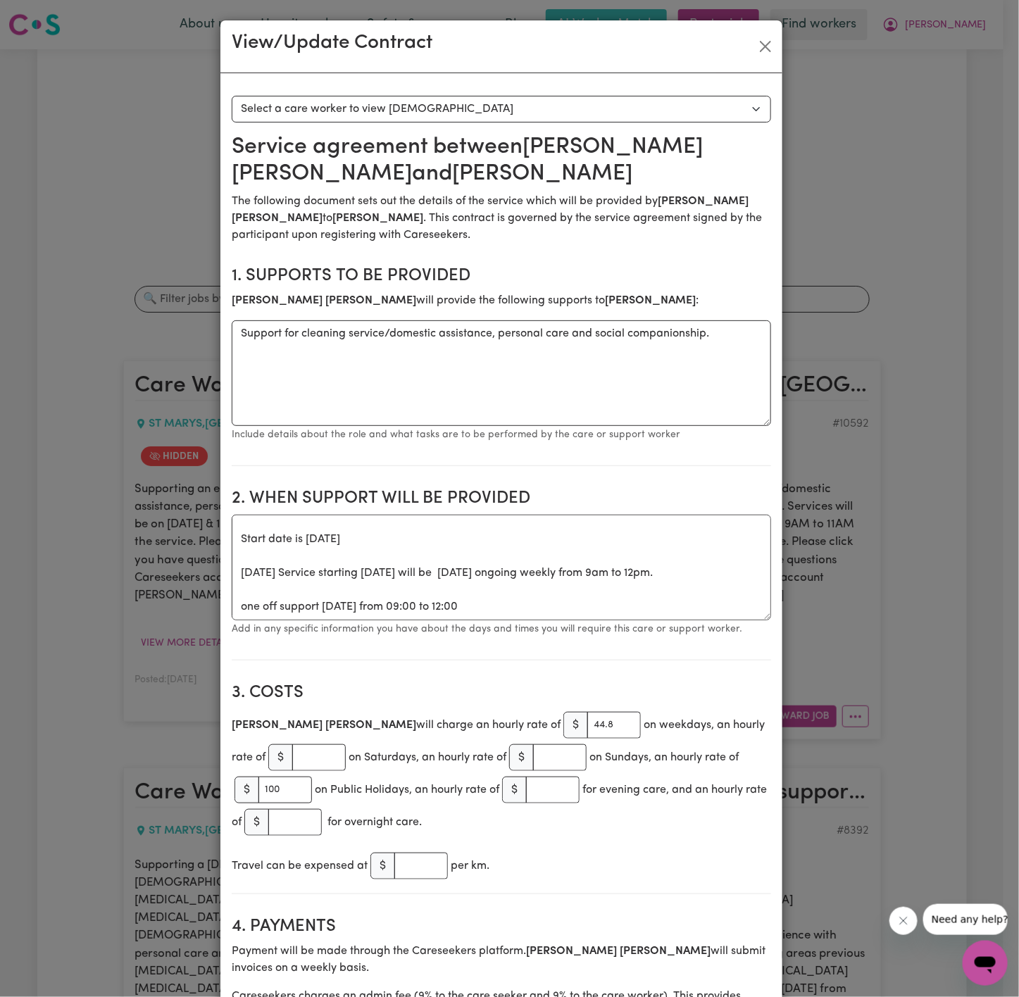
scroll to position [74, 0]
drag, startPoint x: 490, startPoint y: 558, endPoint x: 725, endPoint y: 564, distance: 235.2
click at [725, 564] on textarea "Days required: [DATE], [DATE] and [DATE] Approximately 2 hours to be delivered,…" at bounding box center [501, 568] width 539 height 106
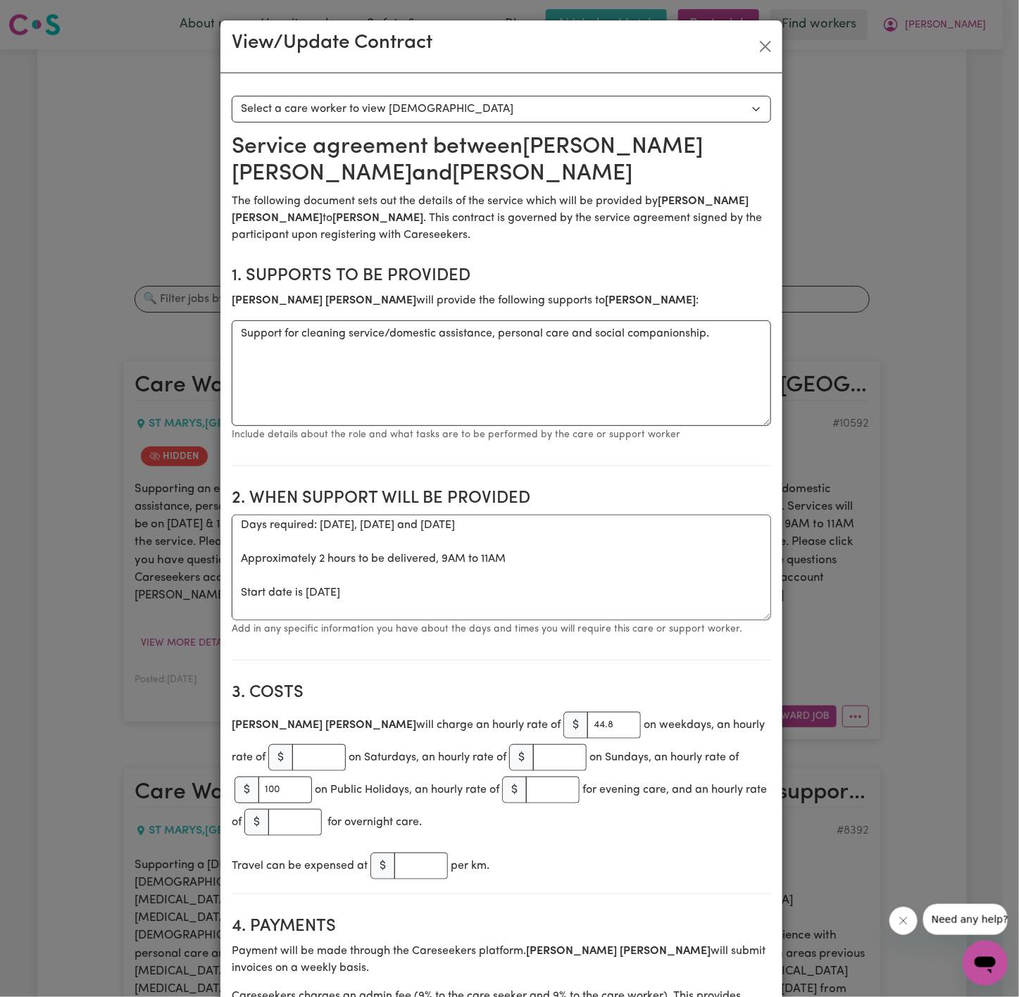
scroll to position [0, 0]
drag, startPoint x: 308, startPoint y: 533, endPoint x: 498, endPoint y: 537, distance: 190.1
click at [498, 537] on textarea "Days required: [DATE], [DATE] and [DATE] Approximately 2 hours to be delivered,…" at bounding box center [501, 568] width 539 height 106
type textarea "Days required: [DATE], [DATE] and [DATE] Approximately 2 hours to be delivered,…"
click at [528, 566] on textarea "Days required: [DATE], [DATE] and [DATE] Approximately 2 hours to be delivered,…" at bounding box center [501, 568] width 539 height 106
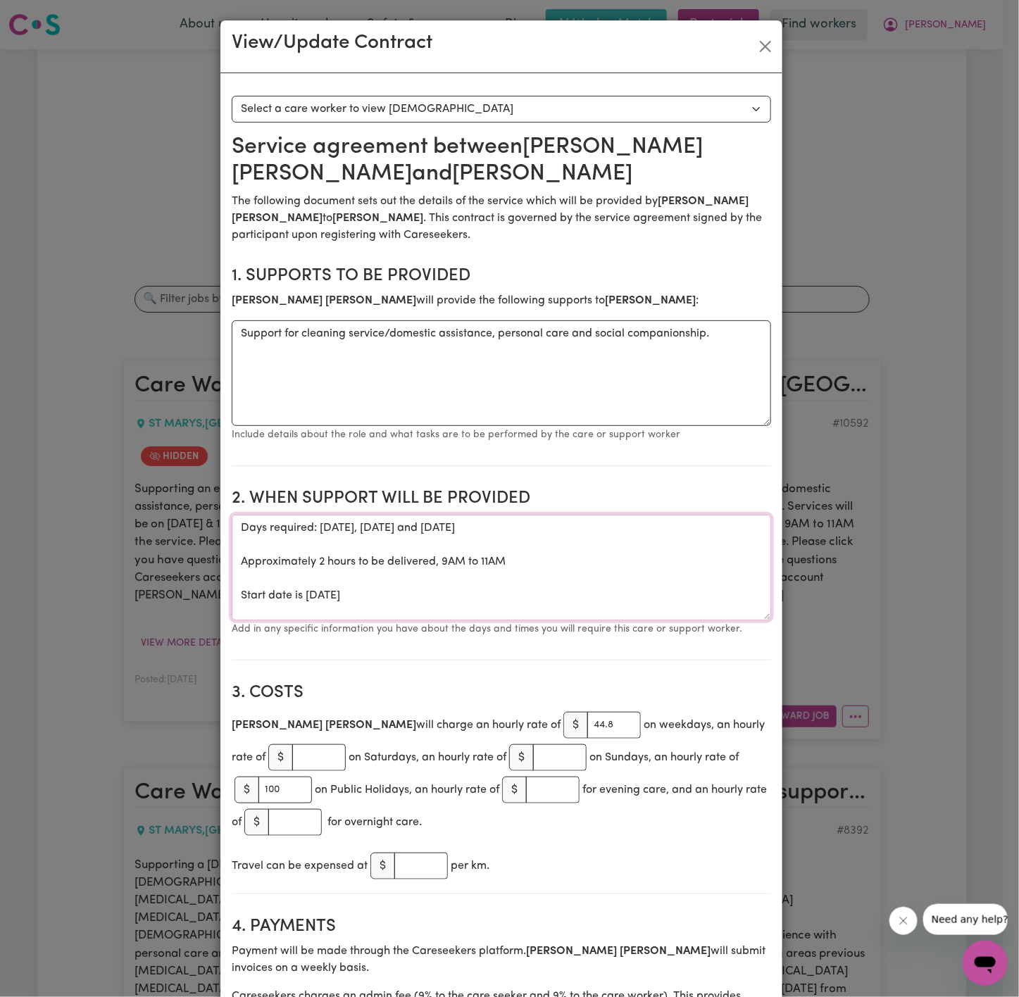
drag, startPoint x: 535, startPoint y: 566, endPoint x: 431, endPoint y: 568, distance: 104.2
click at [431, 568] on textarea "Days required: [DATE], [DATE] and [DATE] Approximately 2 hours to be delivered,…" at bounding box center [501, 568] width 539 height 106
click at [754, 40] on button "Close" at bounding box center [765, 46] width 23 height 23
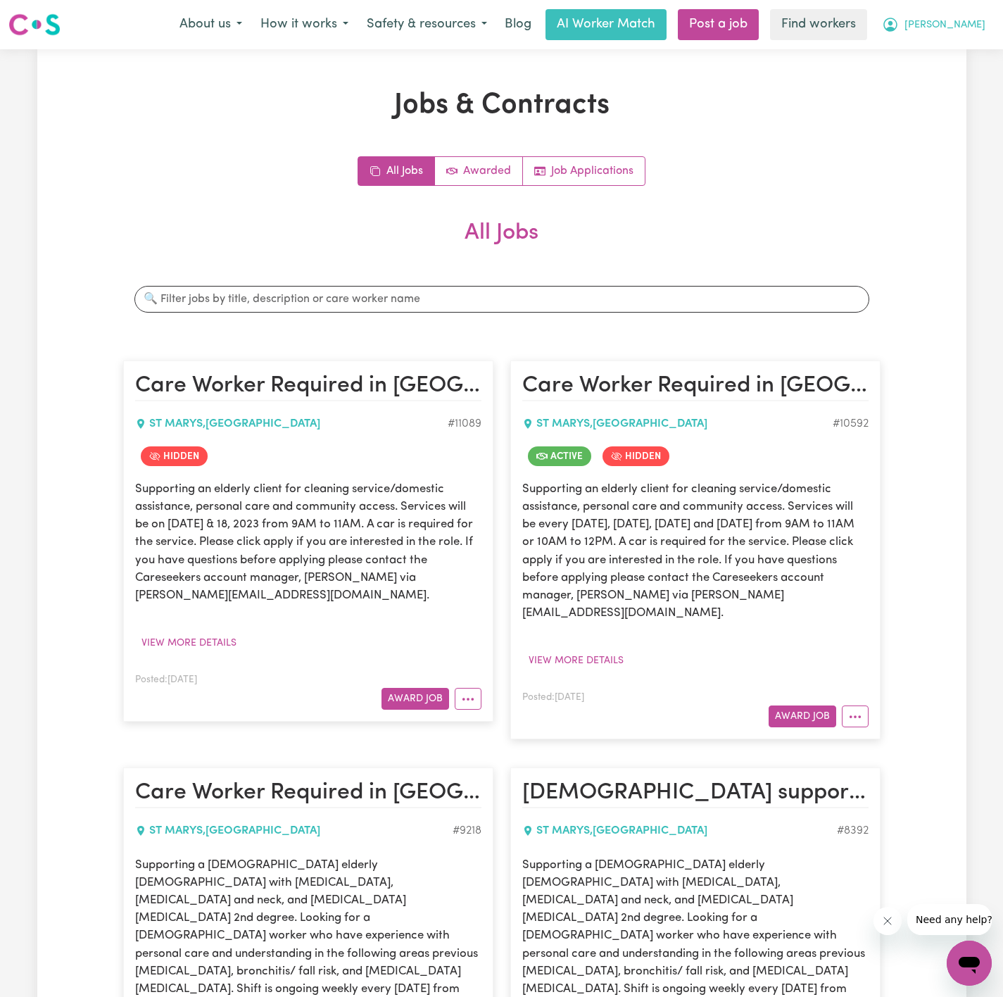
click at [976, 23] on span "[PERSON_NAME]" at bounding box center [945, 25] width 81 height 15
click at [976, 43] on link "My Dashboard" at bounding box center [938, 55] width 111 height 27
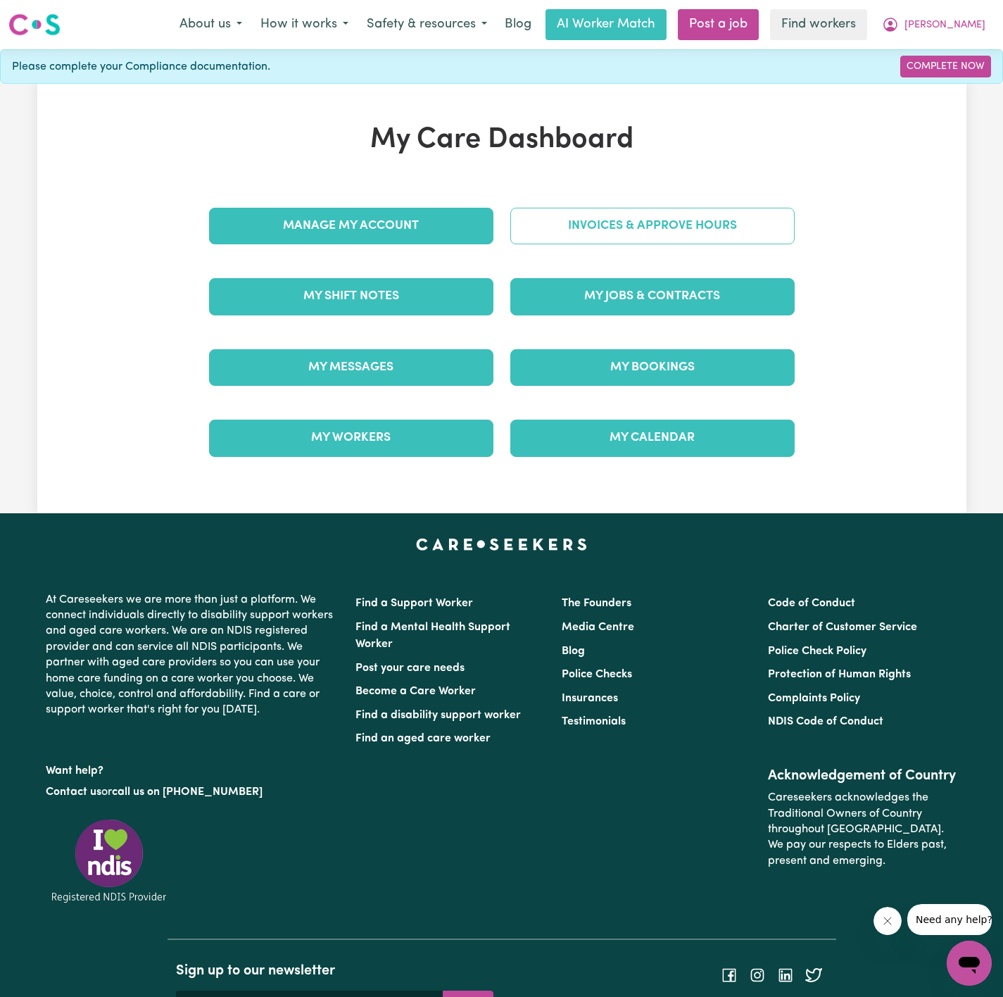
click at [712, 233] on link "Invoices & Approve Hours" at bounding box center [652, 226] width 284 height 37
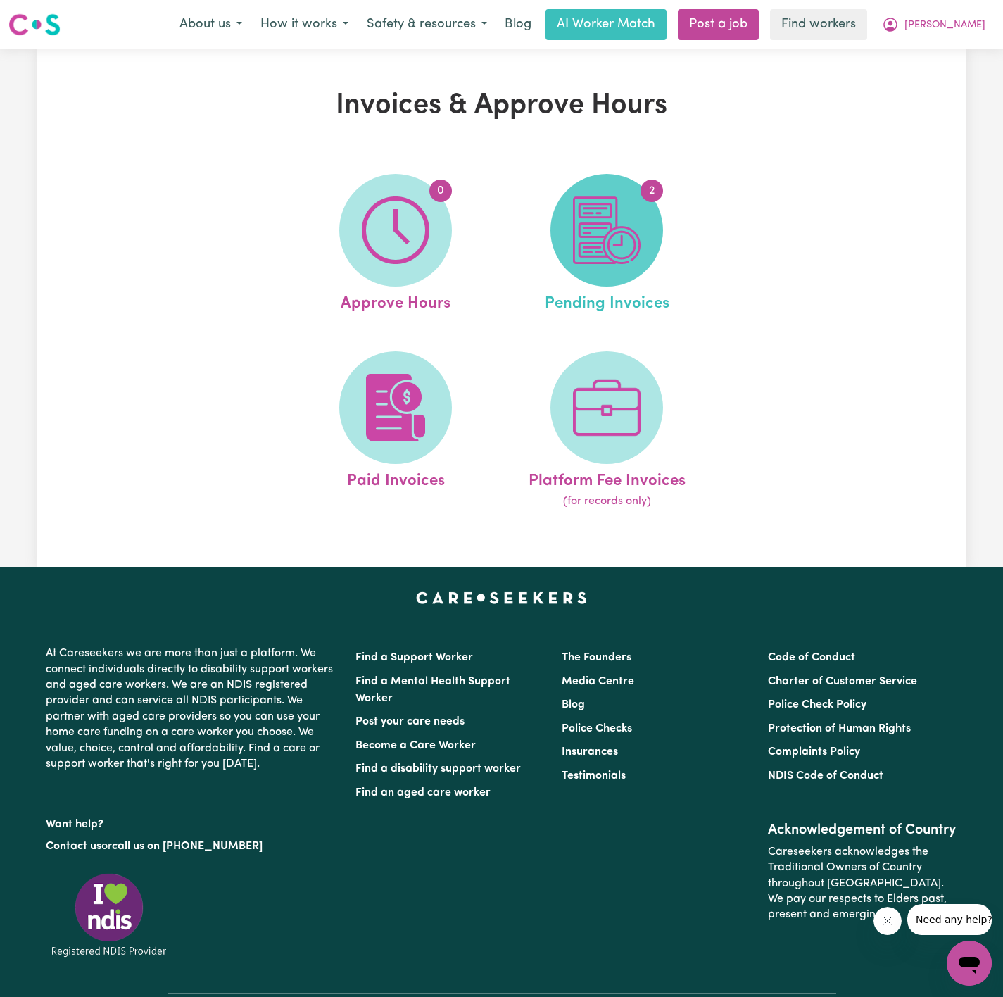
click at [623, 246] on img at bounding box center [607, 230] width 68 height 68
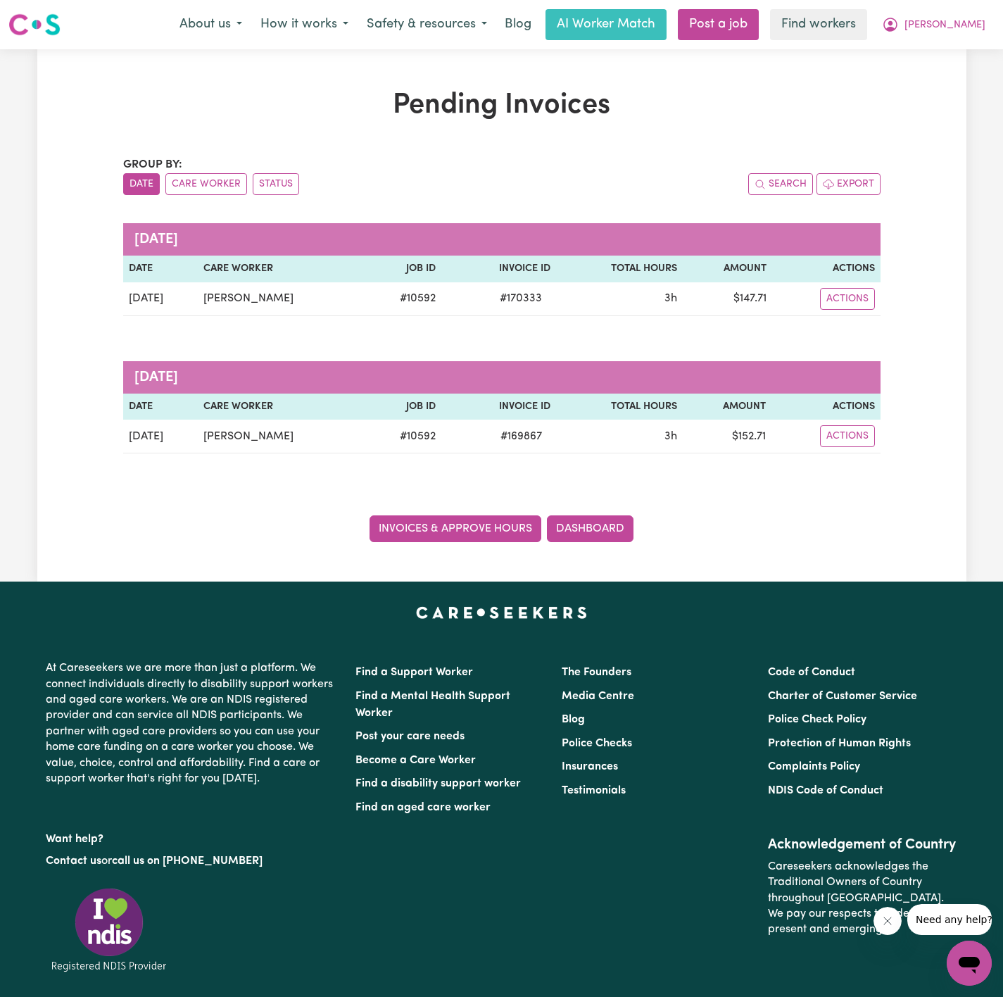
click at [499, 529] on link "Invoices & Approve Hours" at bounding box center [456, 528] width 172 height 27
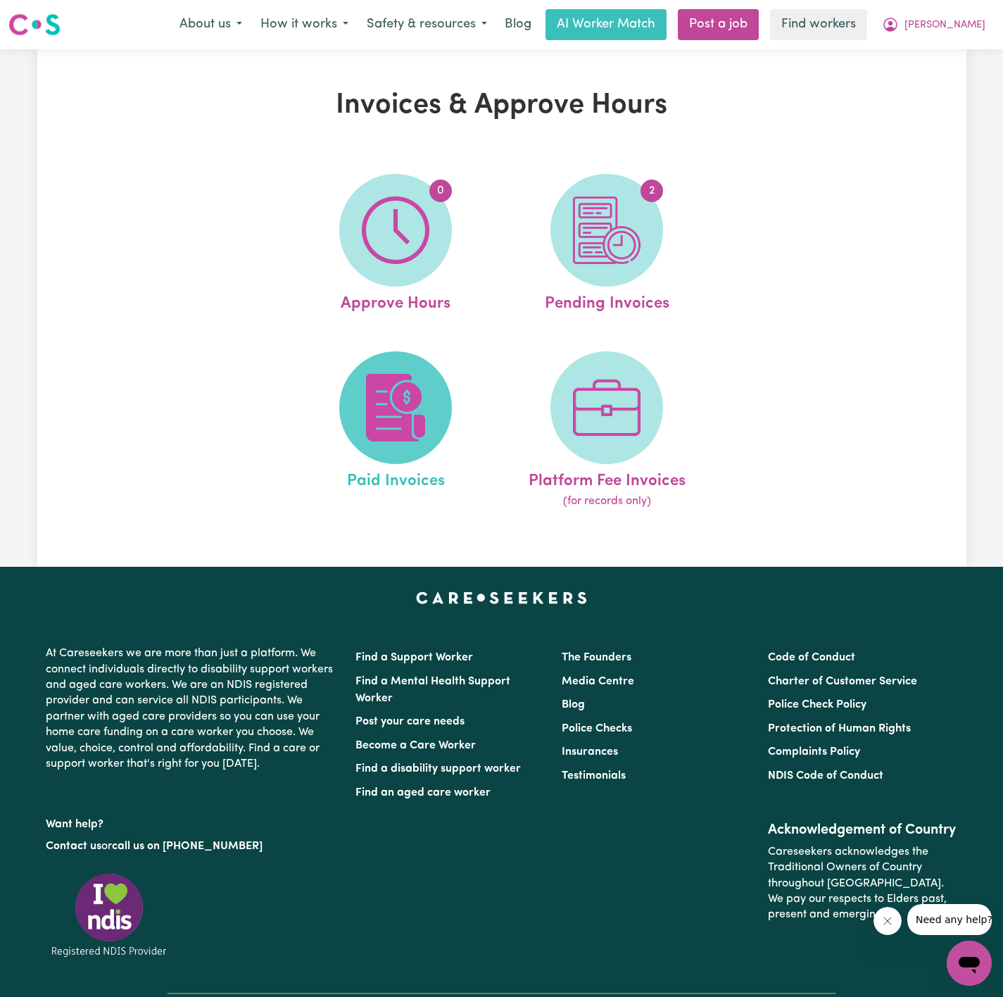
click at [437, 394] on span at bounding box center [395, 407] width 113 height 113
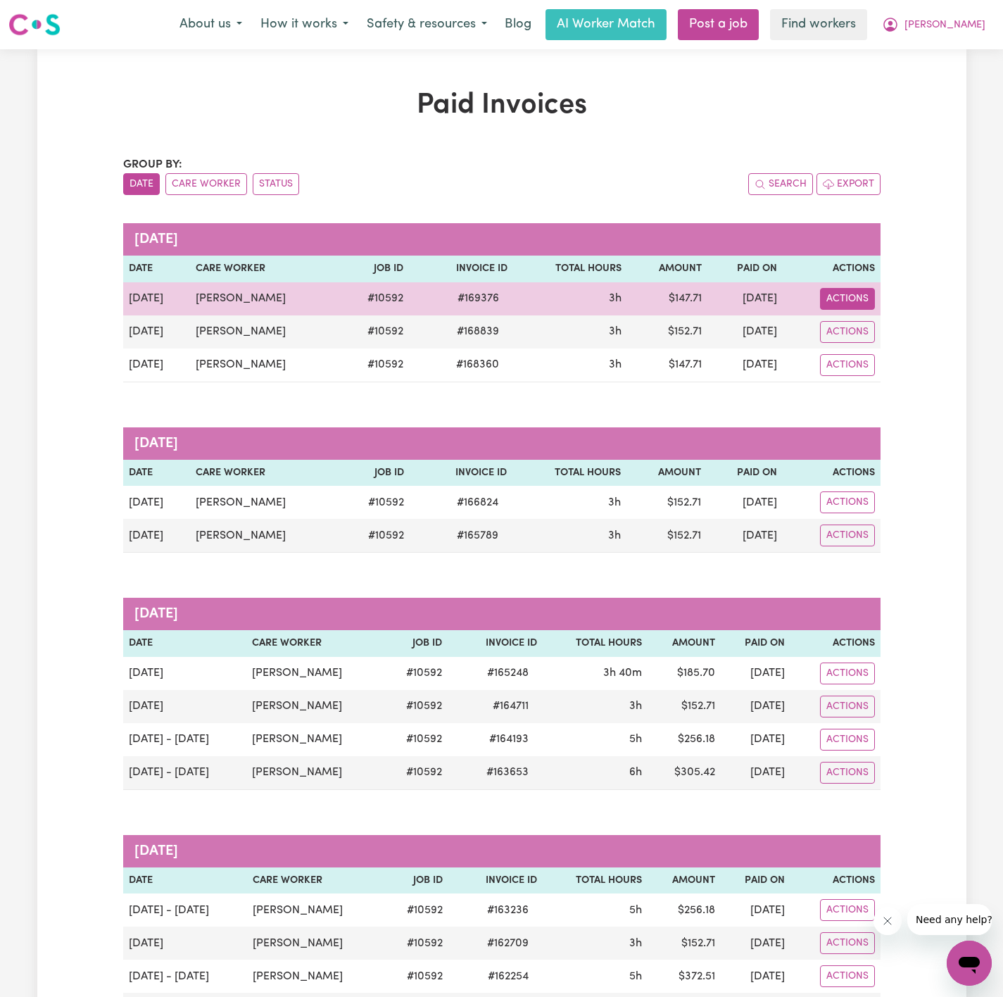
click at [845, 302] on button "Actions" at bounding box center [847, 299] width 55 height 22
click at [820, 332] on link "Download Invoice" at bounding box center [774, 332] width 199 height 28
